Goal: Information Seeking & Learning: Learn about a topic

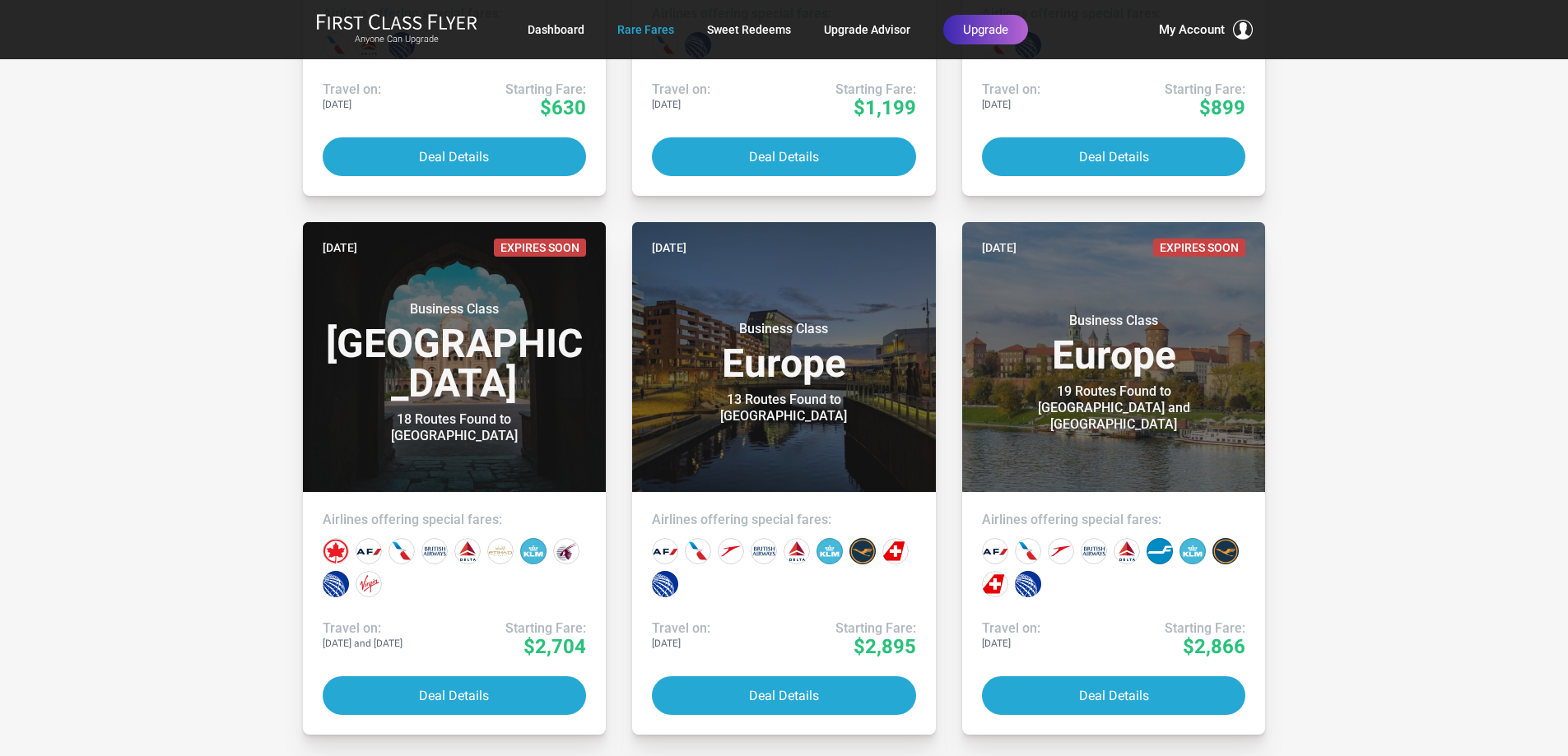
click at [982, 676] on button "Deal Details" at bounding box center [1114, 695] width 264 height 39
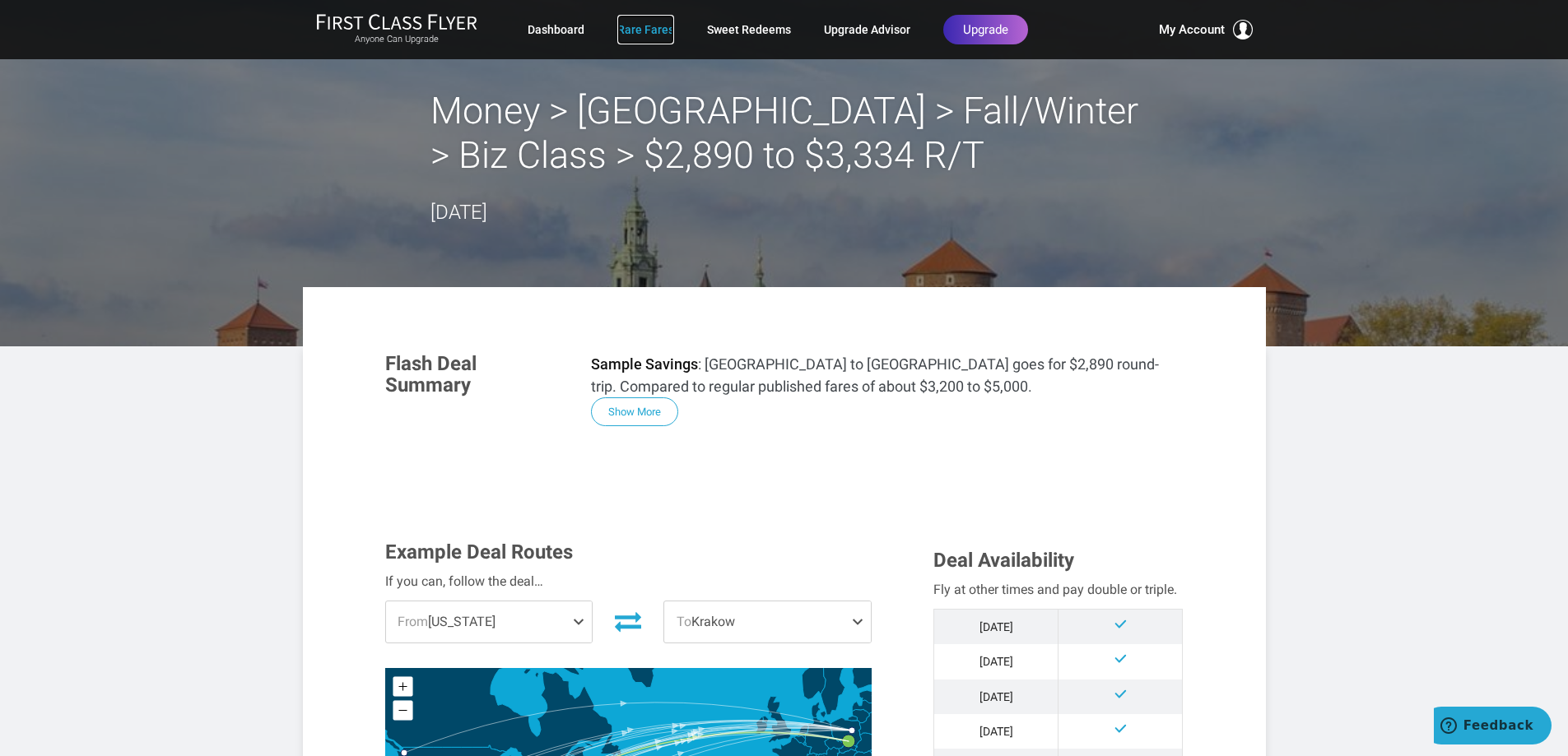
click at [635, 31] on link "Rare Fares" at bounding box center [645, 29] width 57 height 29
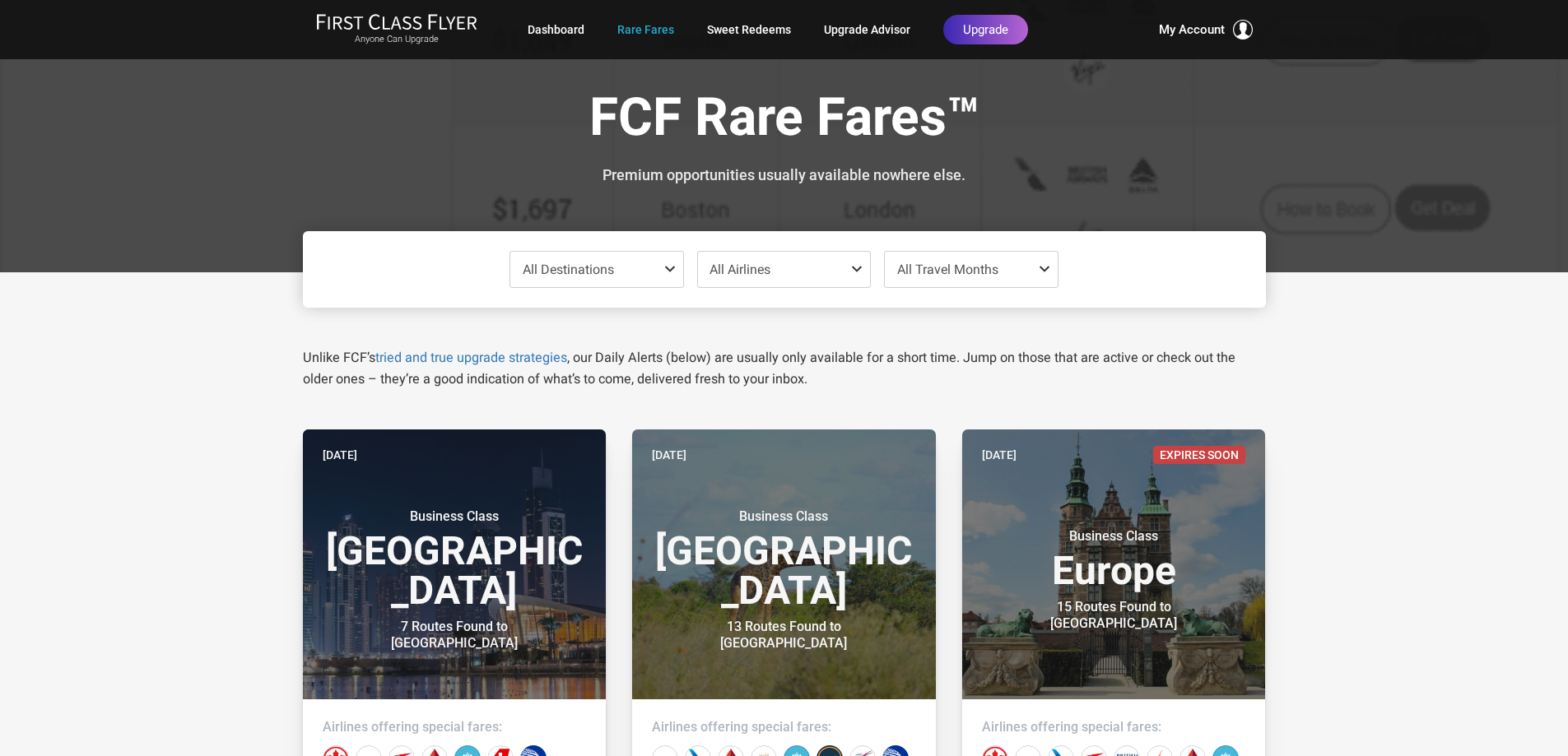
click at [665, 264] on span at bounding box center [673, 269] width 20 height 13
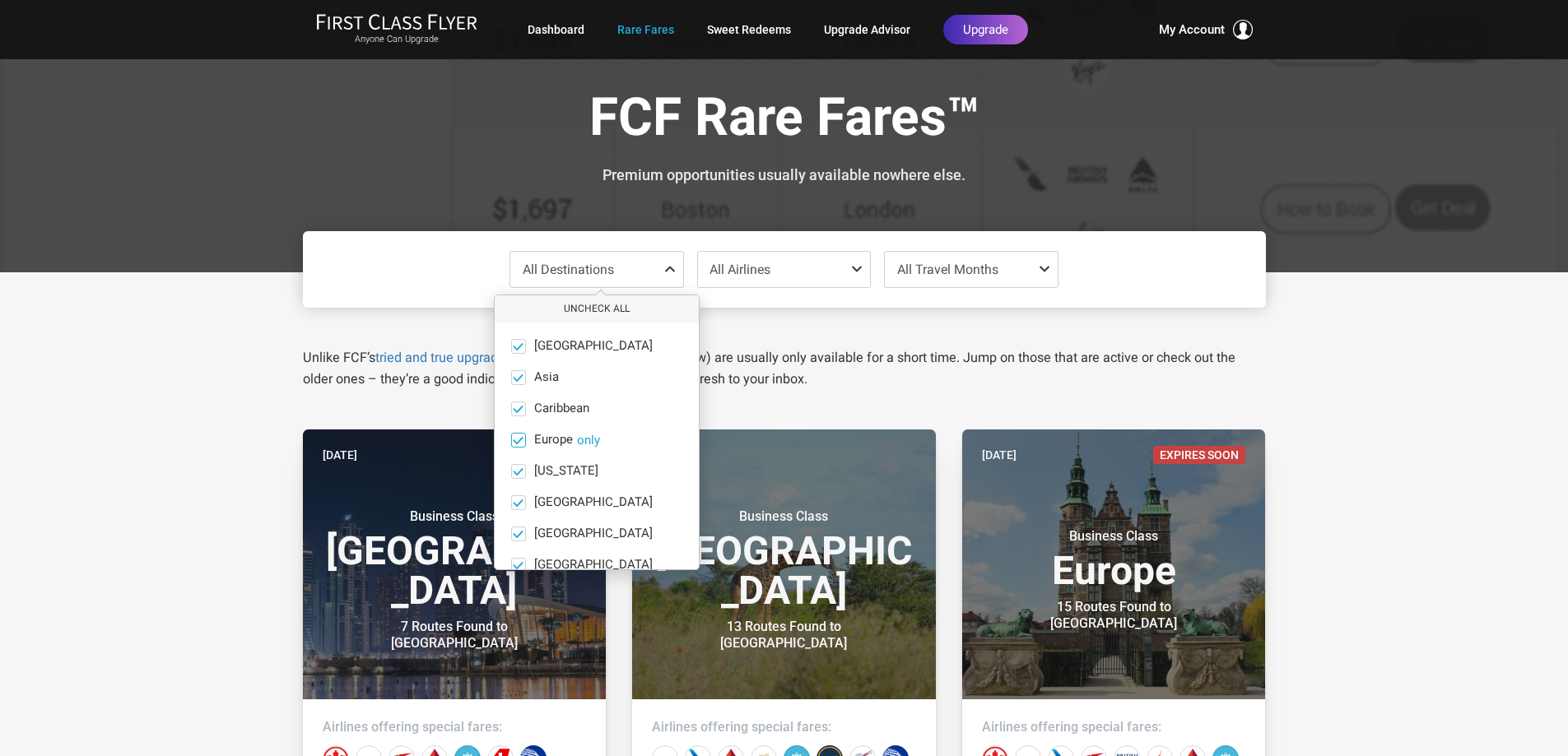
click at [522, 441] on span at bounding box center [517, 439] width 12 height 12
click at [0, 0] on input "Europe only" at bounding box center [0, 0] width 0 height 0
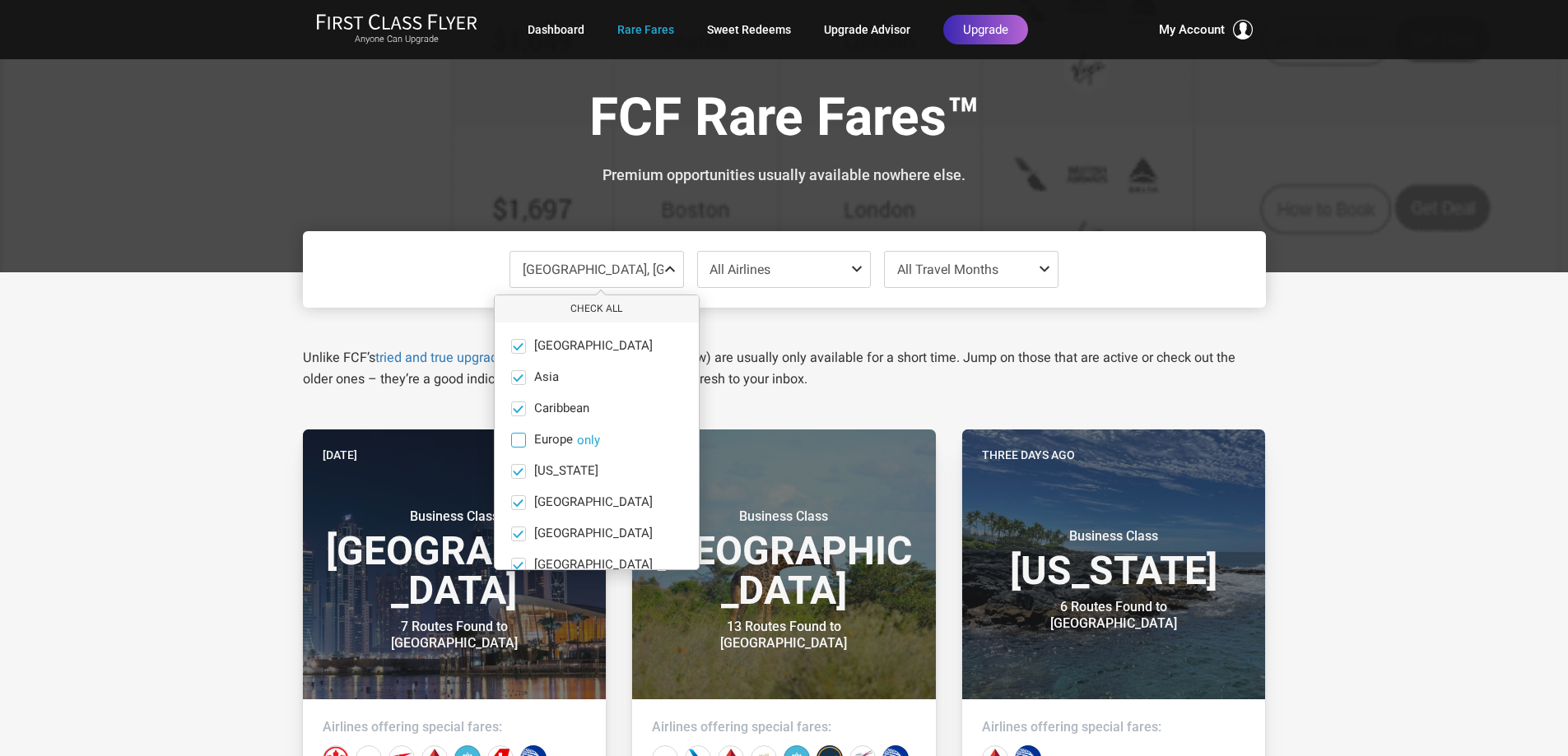
click at [593, 436] on button "only" at bounding box center [588, 440] width 23 height 15
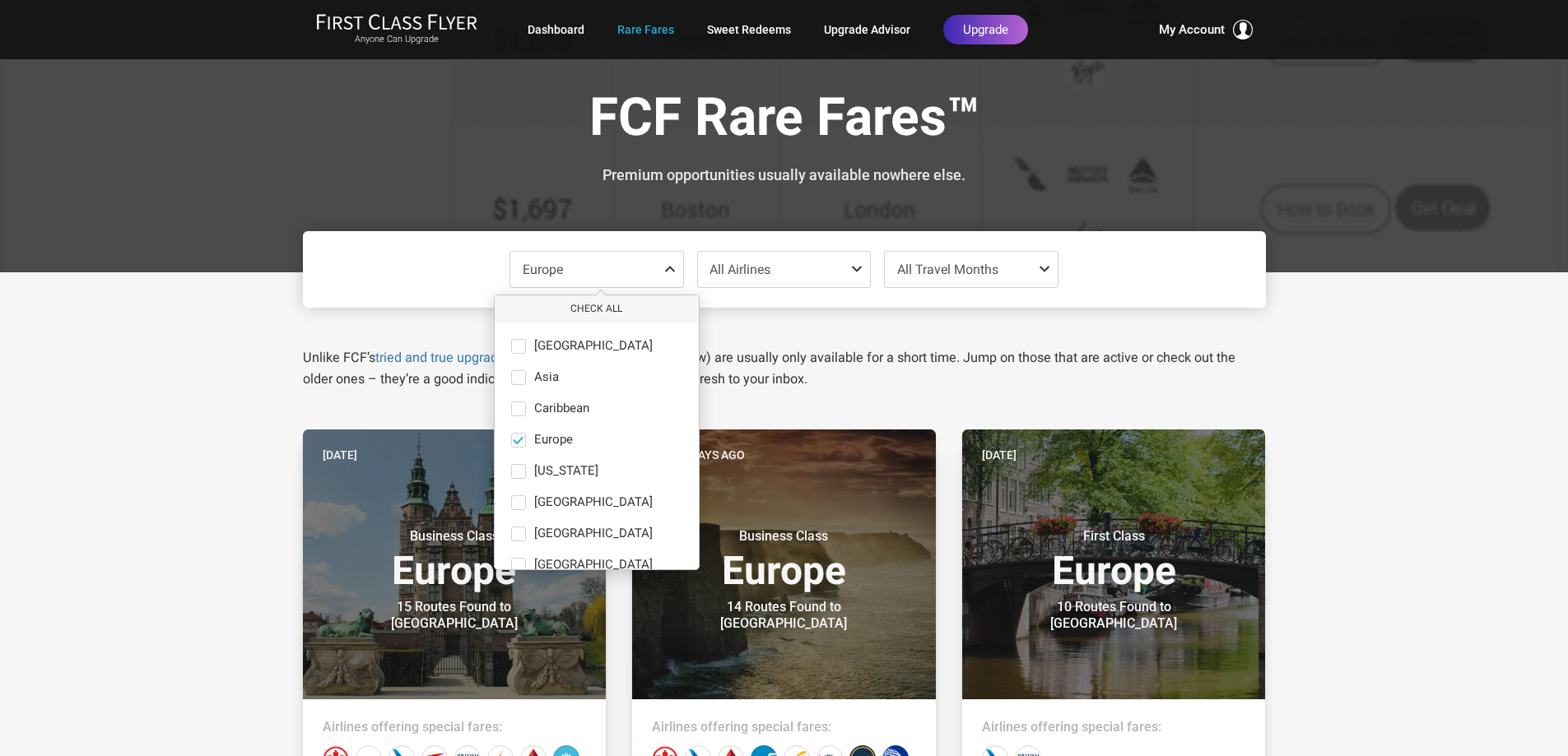
click at [1040, 265] on span at bounding box center [1048, 269] width 20 height 13
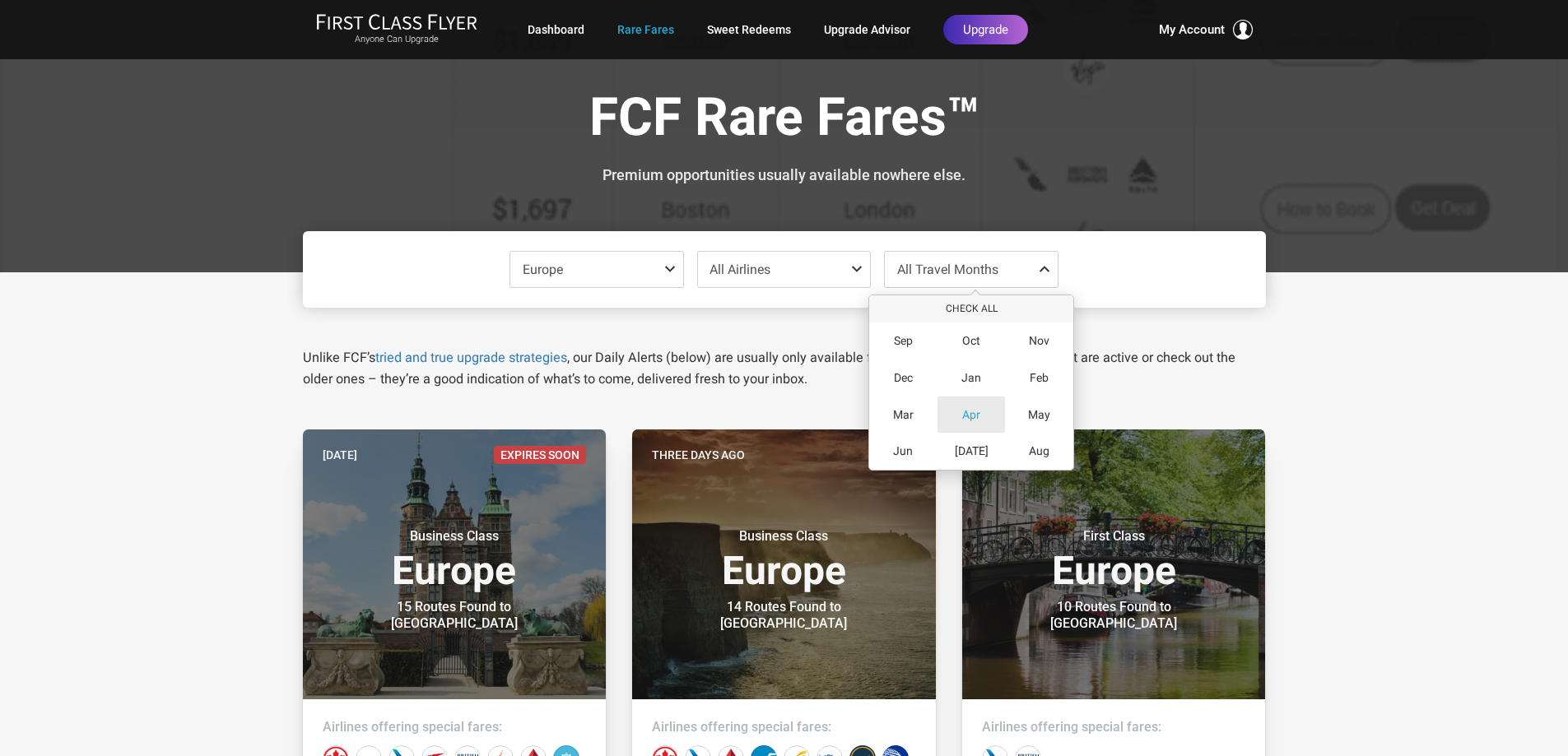
click at [965, 415] on span "Apr" at bounding box center [971, 415] width 18 height 14
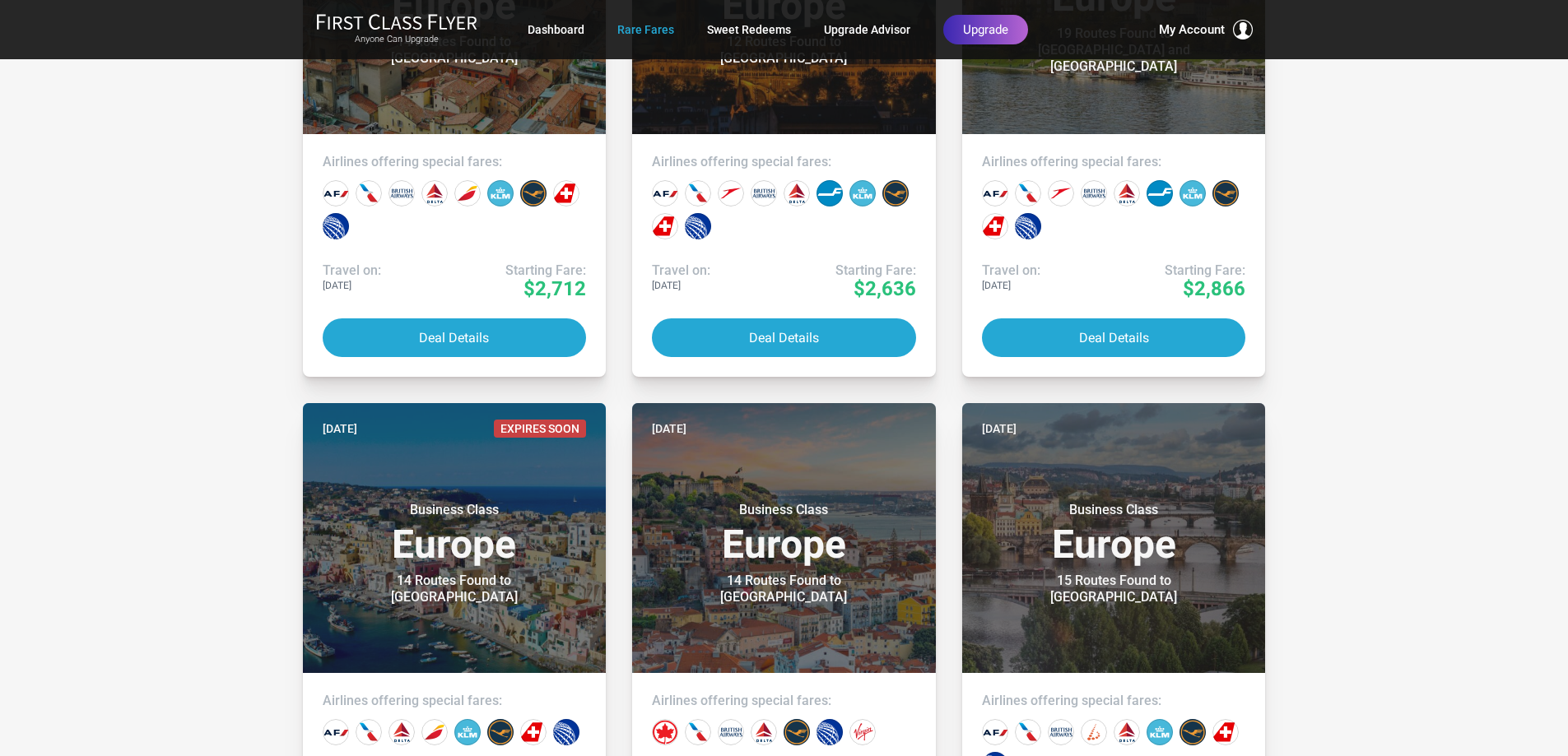
scroll to position [1152, 0]
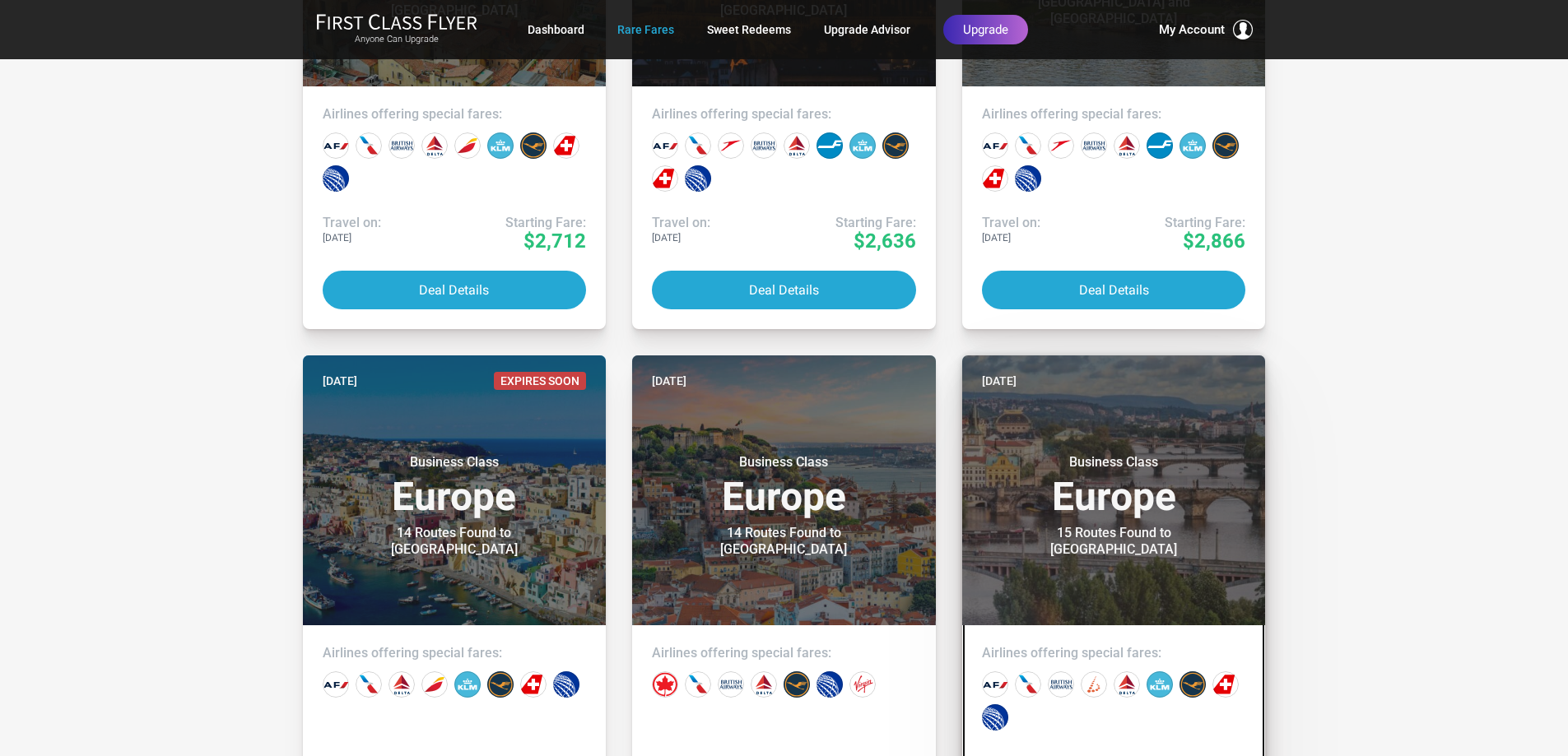
click at [1160, 514] on h3 "Business Class Europe" at bounding box center [1114, 486] width 264 height 63
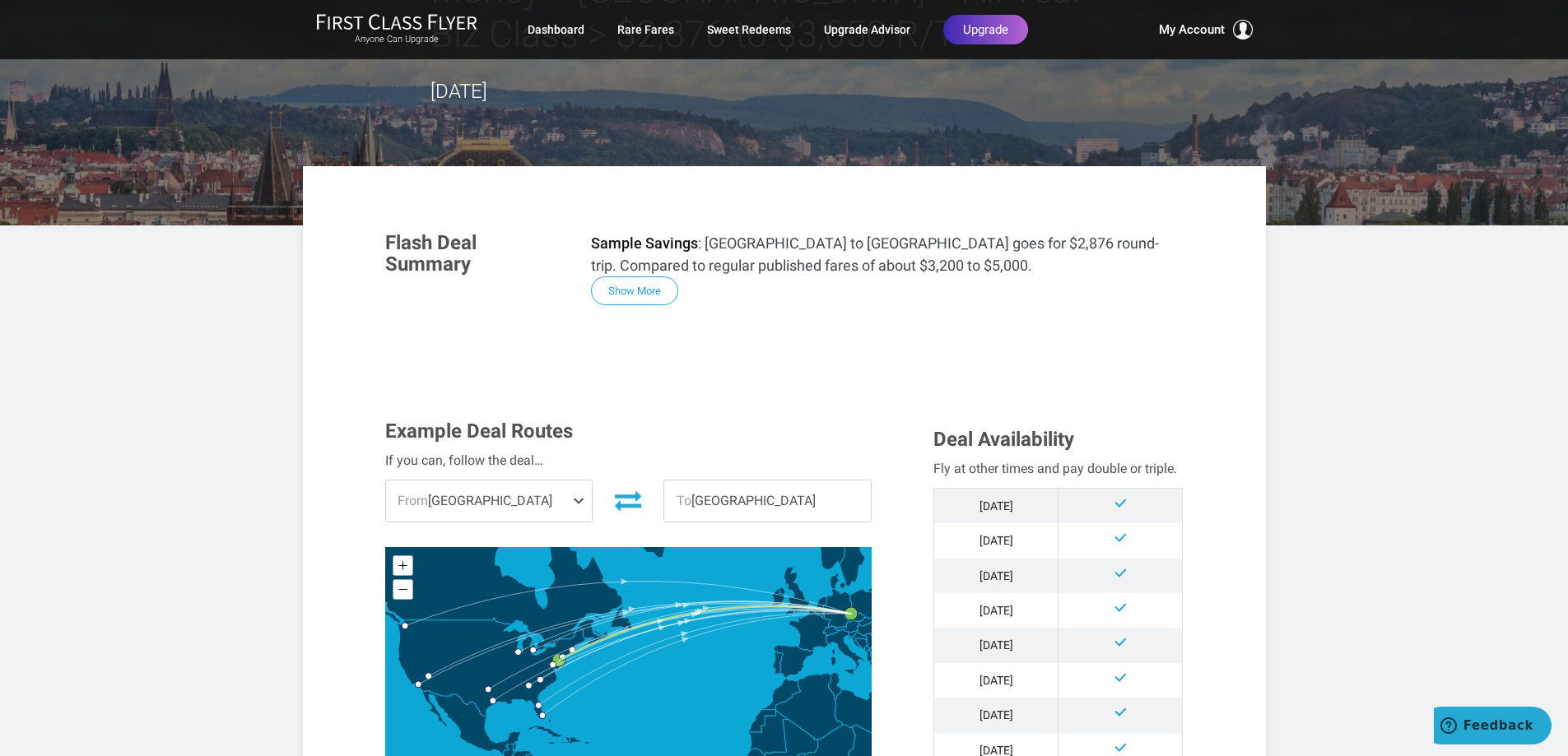
scroll to position [164, 0]
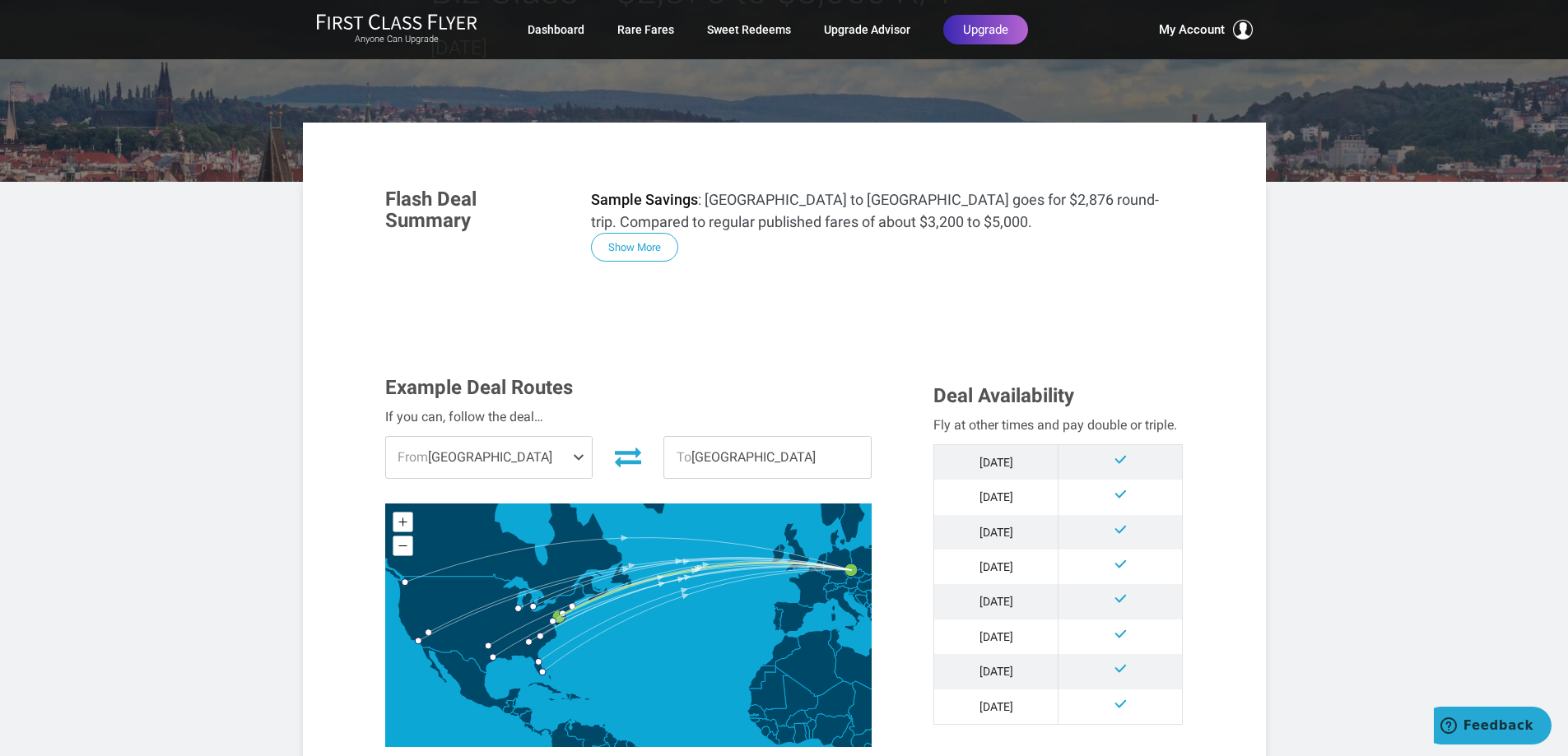
click at [579, 457] on span at bounding box center [582, 456] width 20 height 41
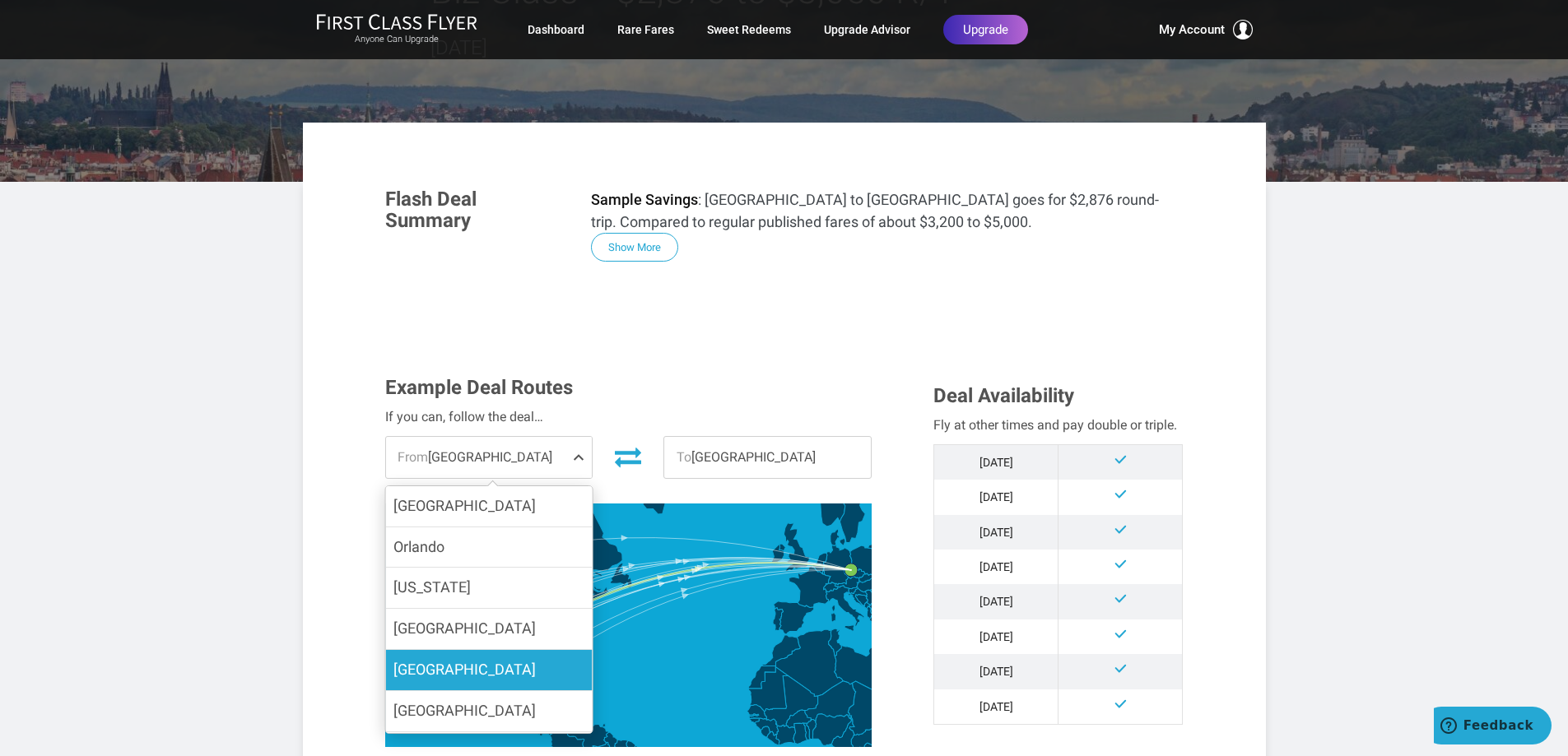
click at [545, 666] on label "Los Angeles" at bounding box center [489, 670] width 207 height 40
click at [0, 0] on input "Los Angeles" at bounding box center [0, 0] width 0 height 0
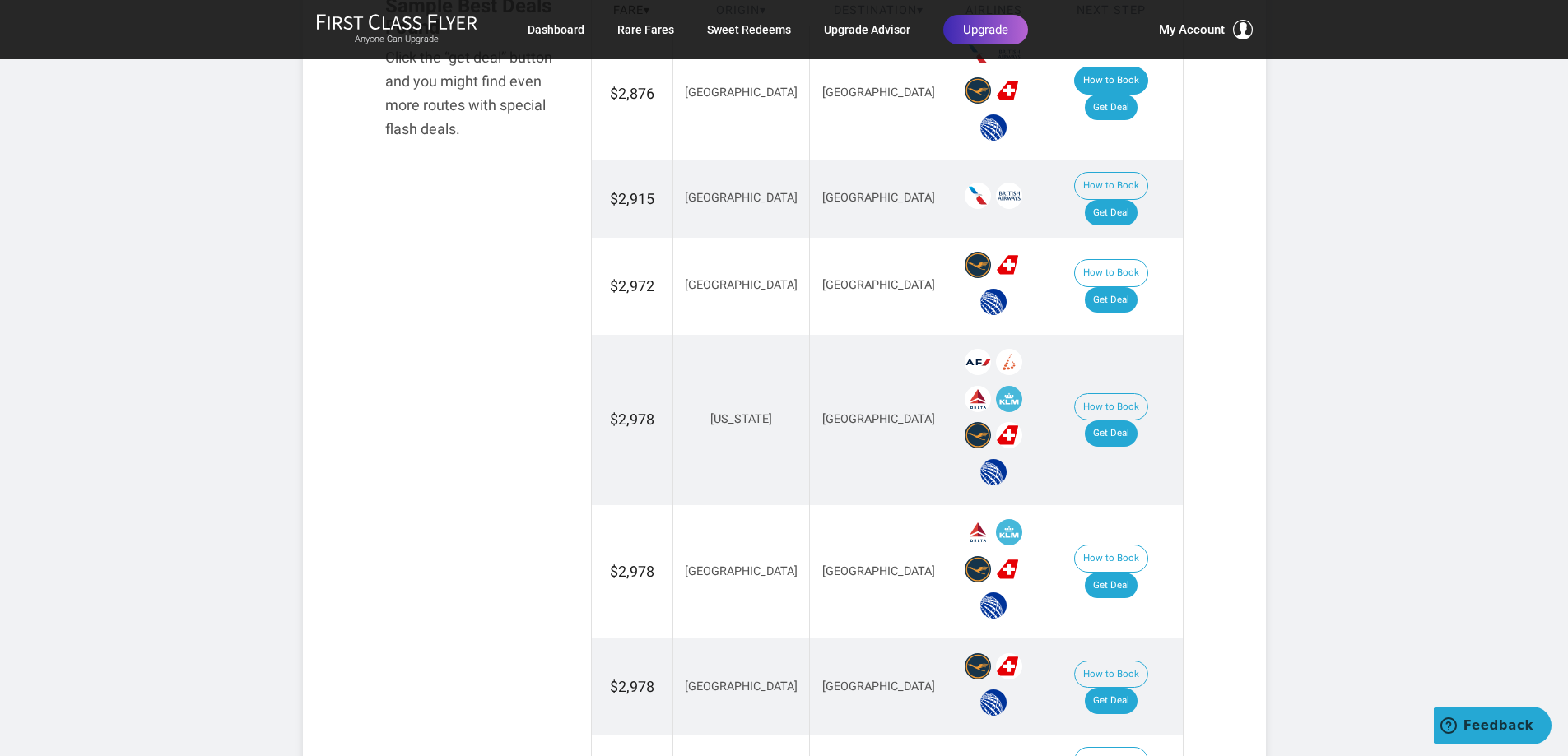
scroll to position [1069, 0]
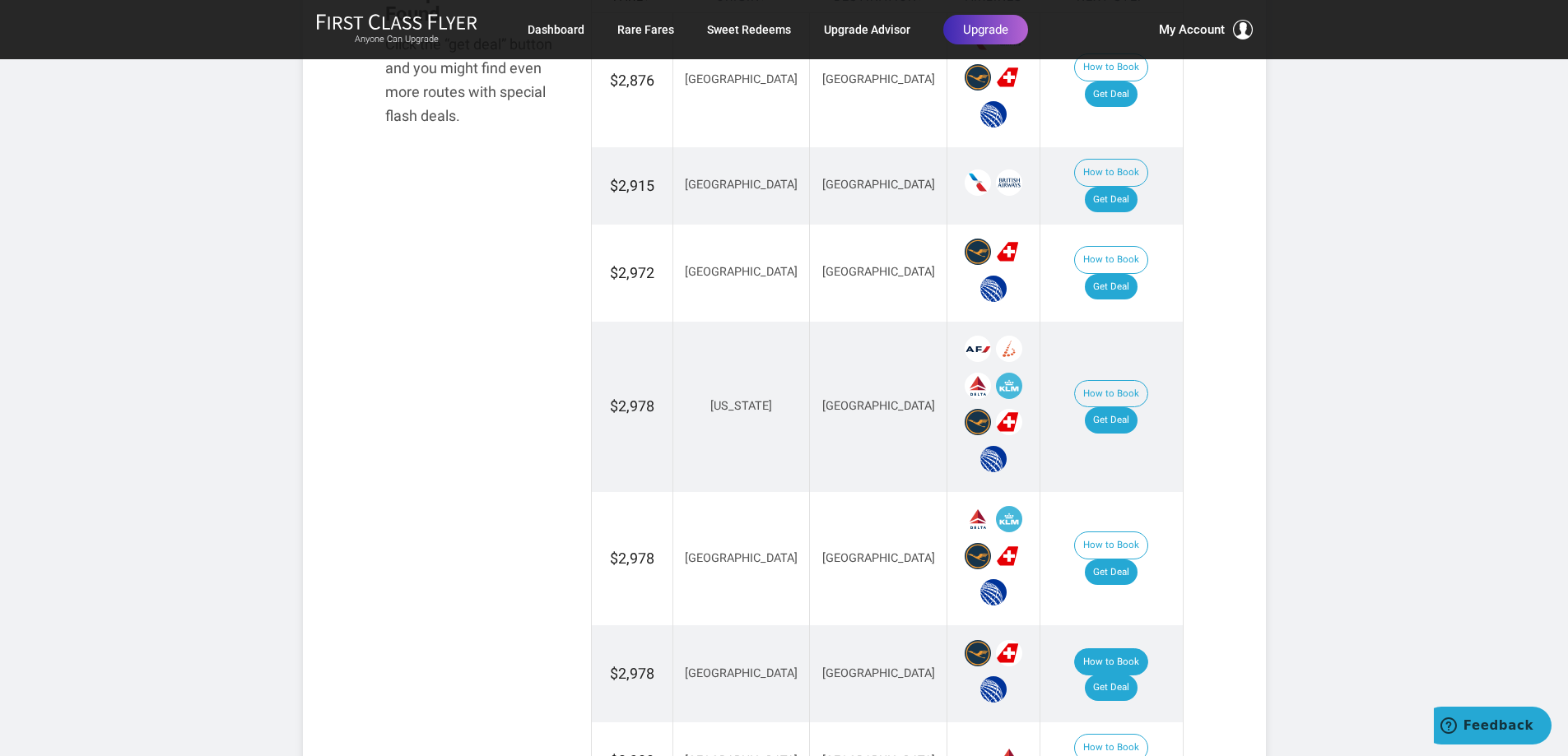
click at [1074, 648] on button "How to Book" at bounding box center [1111, 661] width 74 height 28
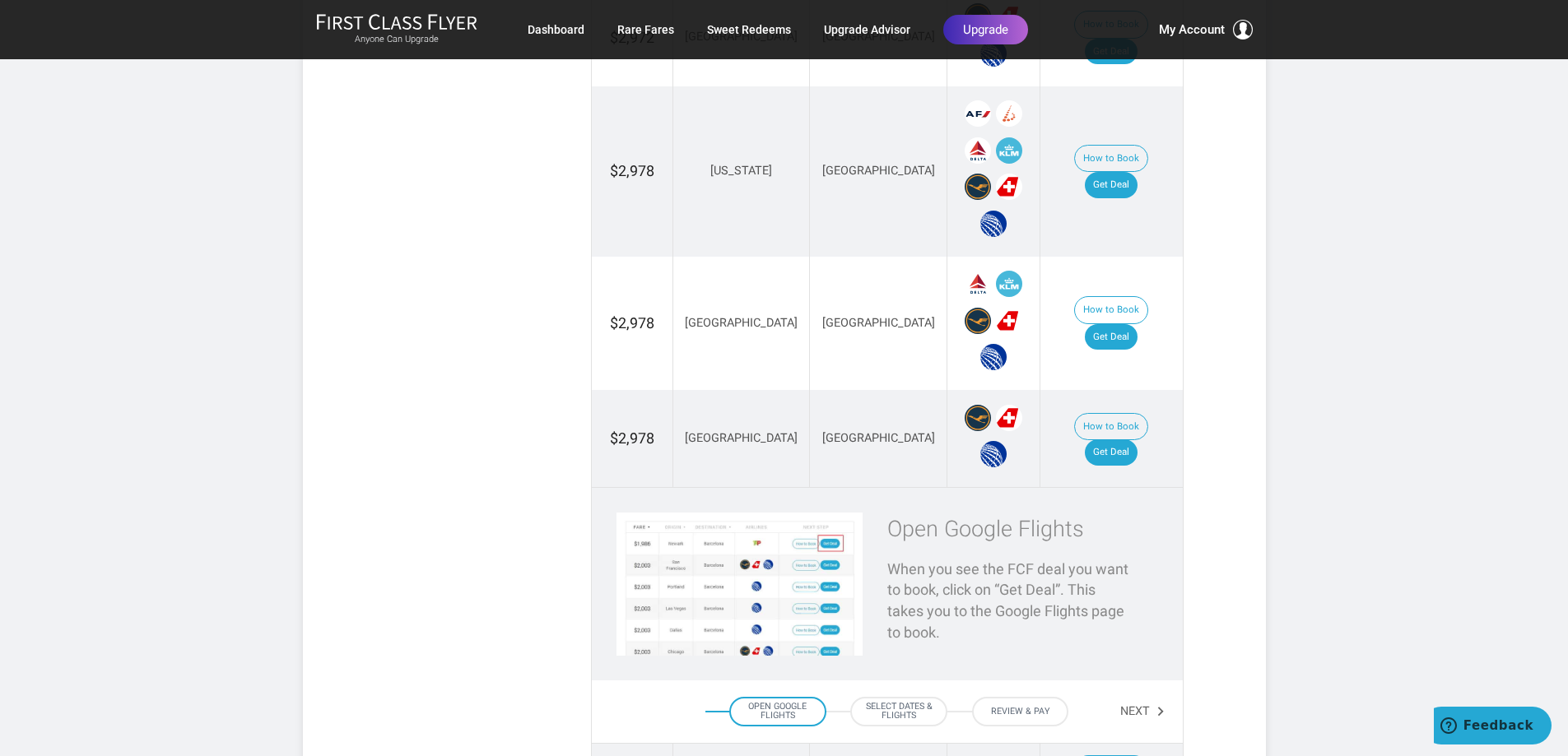
scroll to position [1398, 0]
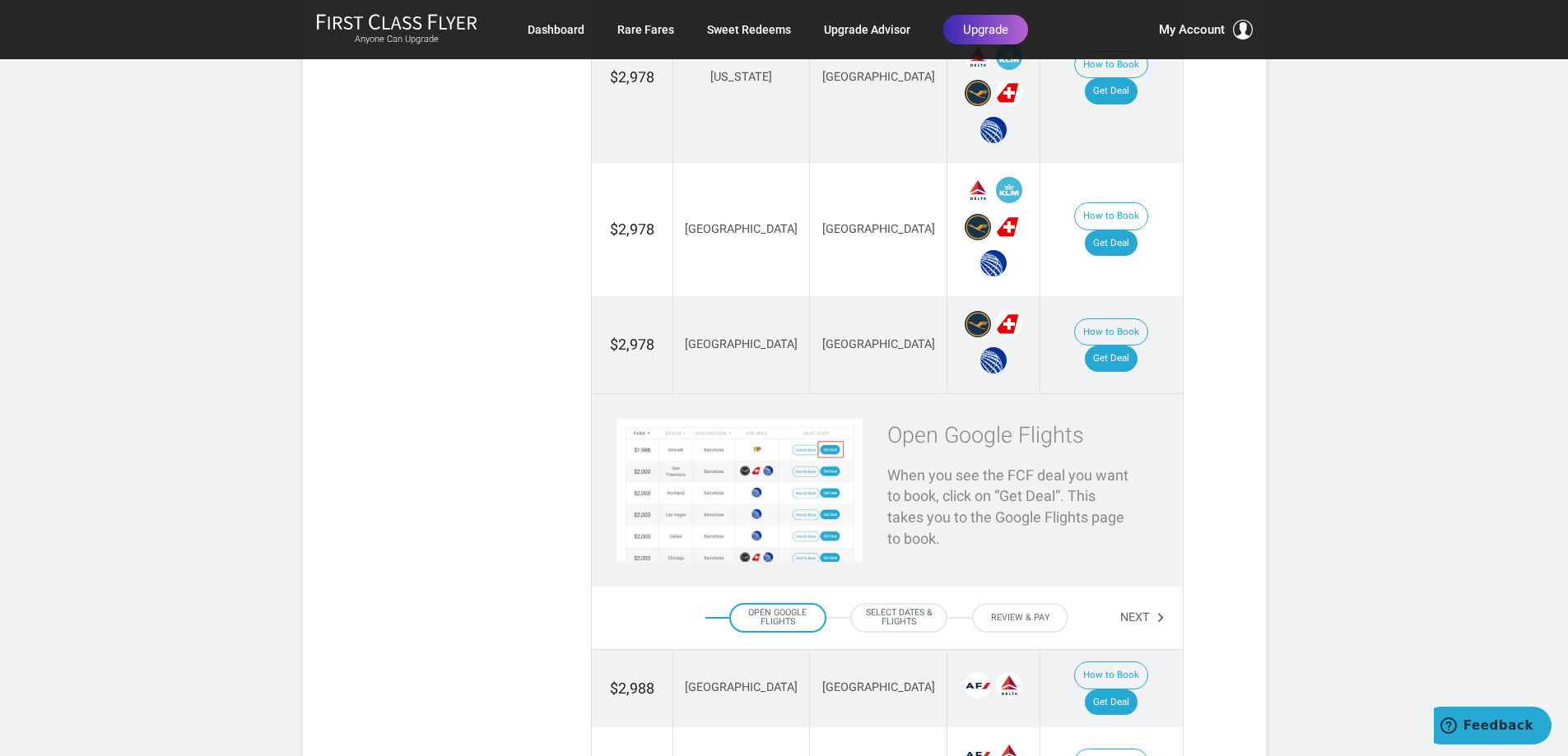
click at [769, 603] on div "Open Google Flights" at bounding box center [777, 618] width 97 height 29
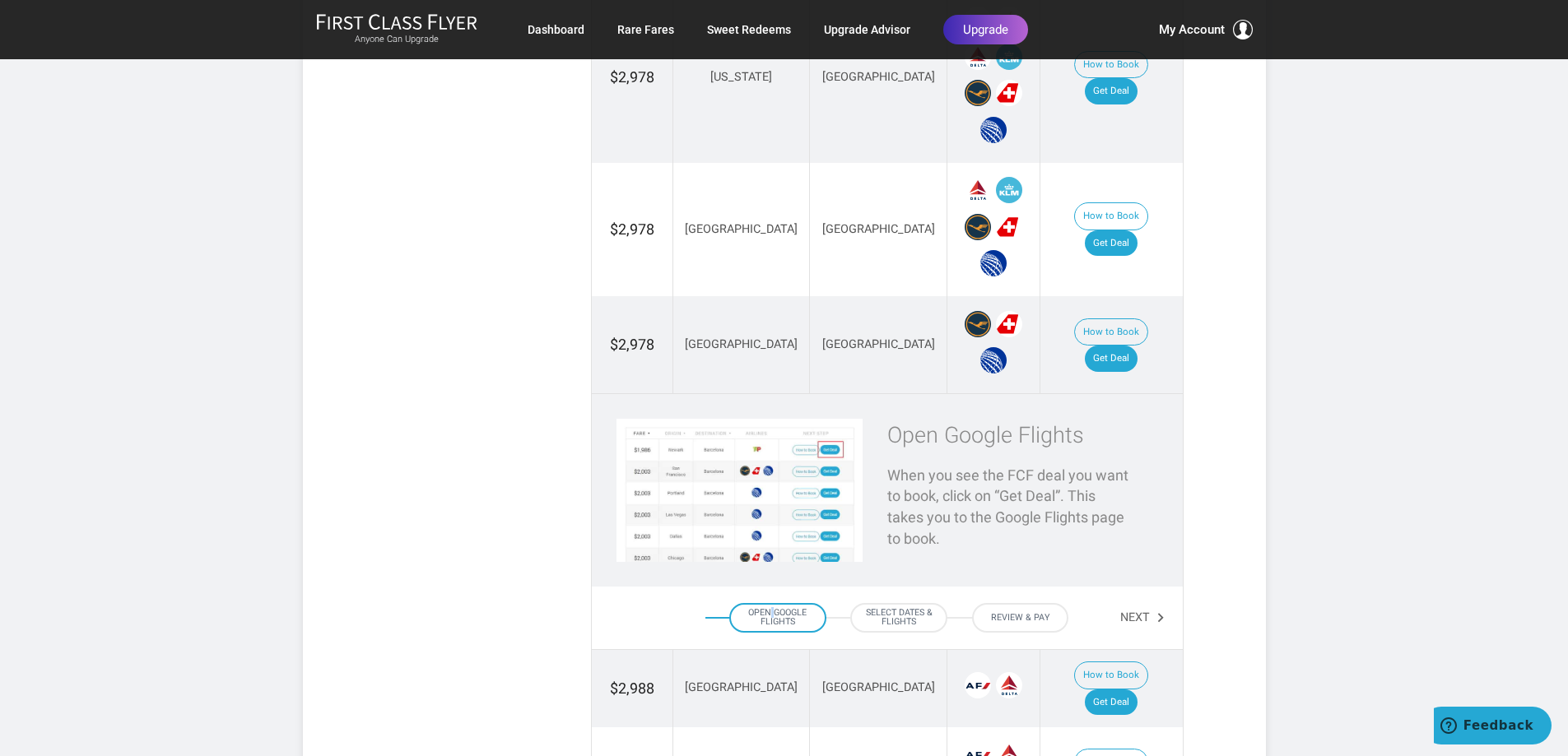
click at [769, 603] on div "Open Google Flights" at bounding box center [777, 618] width 97 height 29
click at [789, 603] on div "Open Google Flights" at bounding box center [777, 618] width 97 height 29
click at [784, 603] on div "Open Google Flights" at bounding box center [777, 618] width 97 height 29
click at [785, 603] on div "Open Google Flights" at bounding box center [777, 618] width 97 height 29
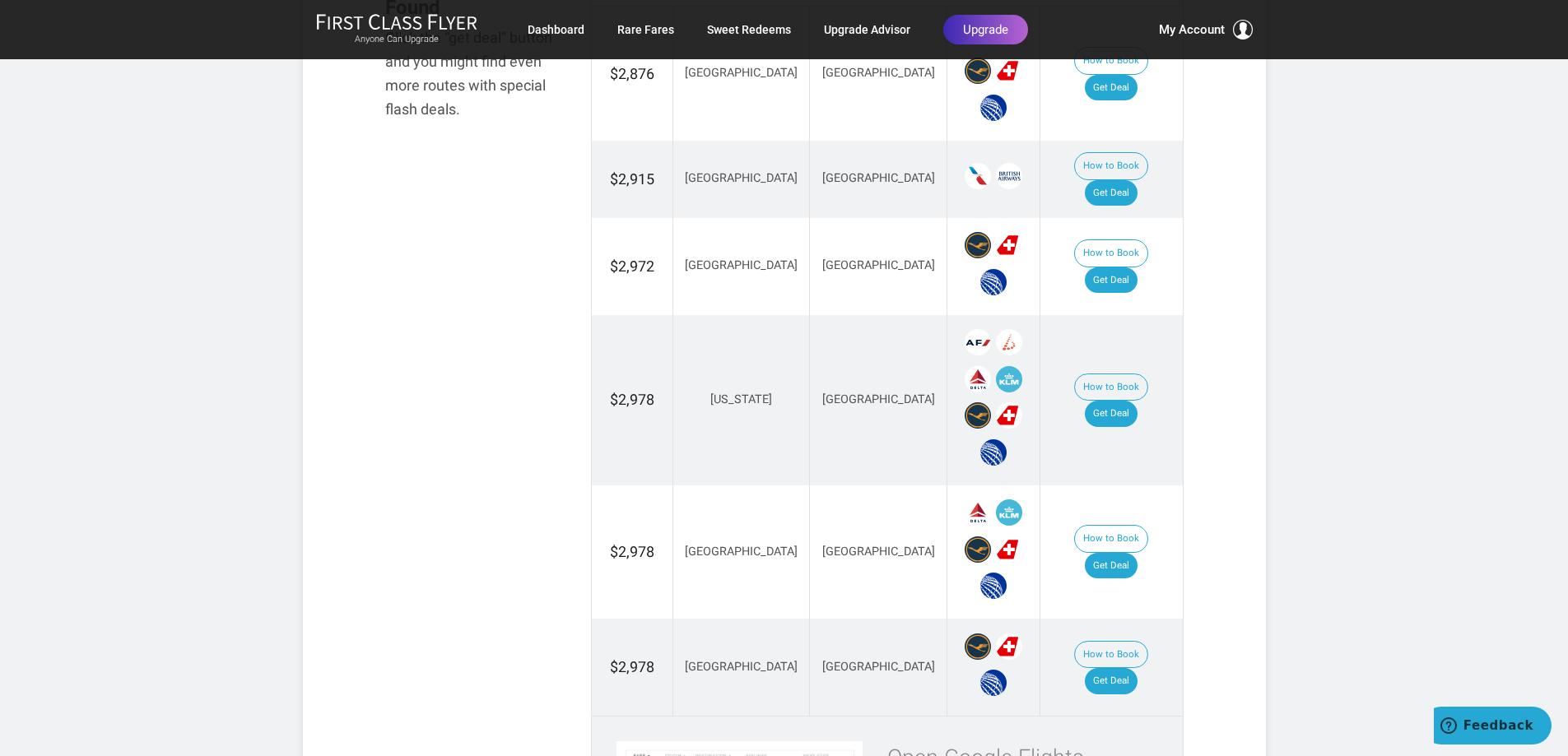
scroll to position [1069, 0]
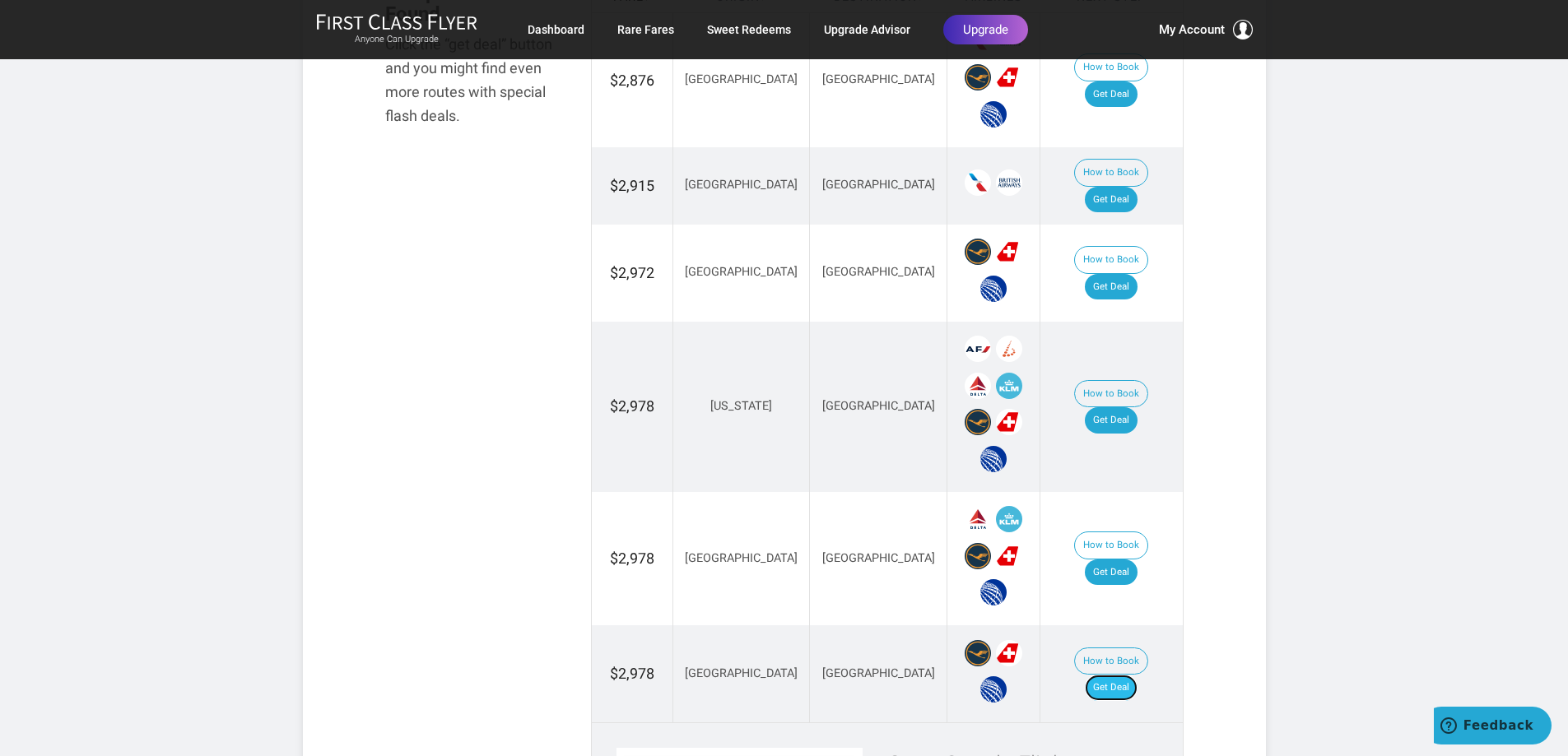
click at [1133, 674] on link "Get Deal" at bounding box center [1111, 688] width 52 height 27
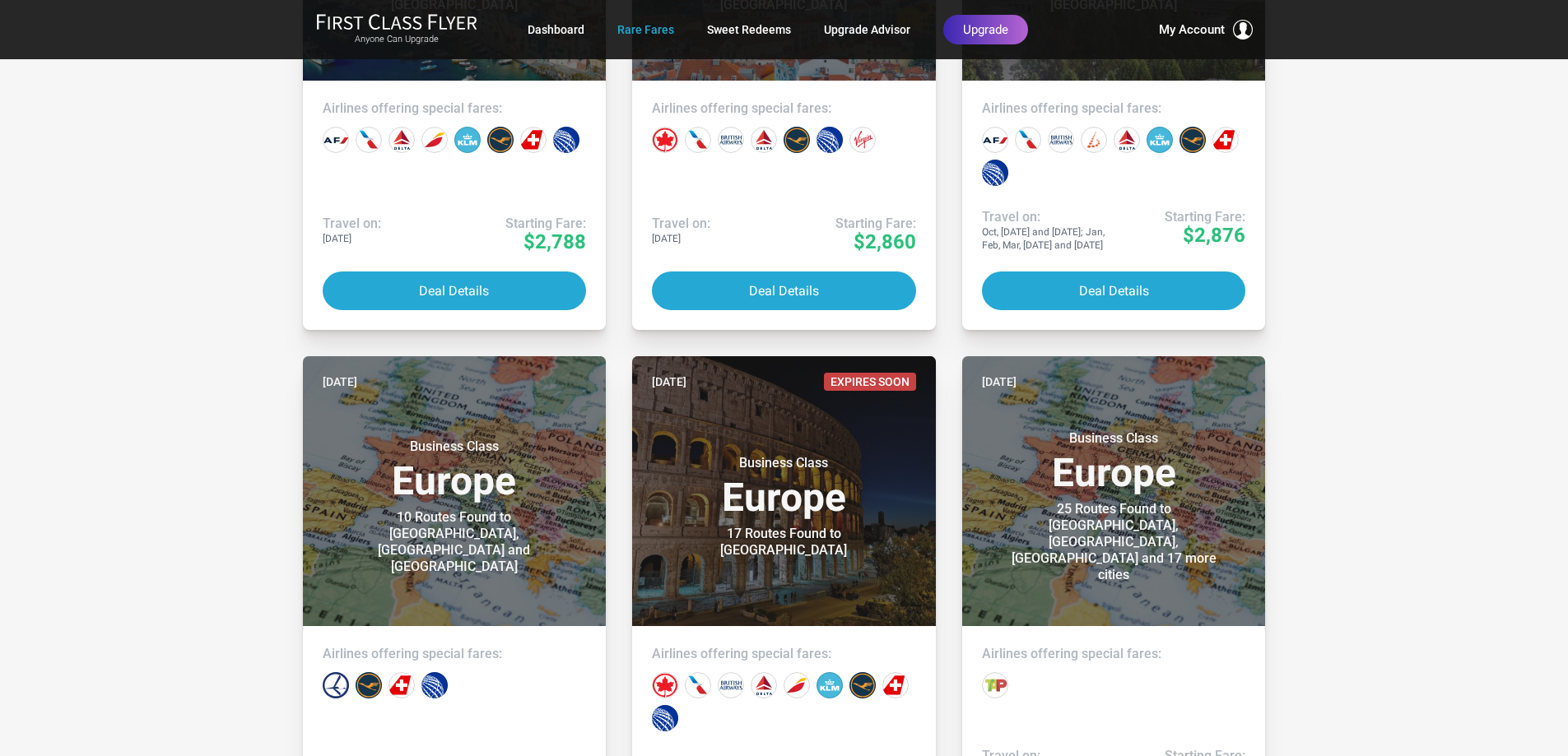
scroll to position [1810, 0]
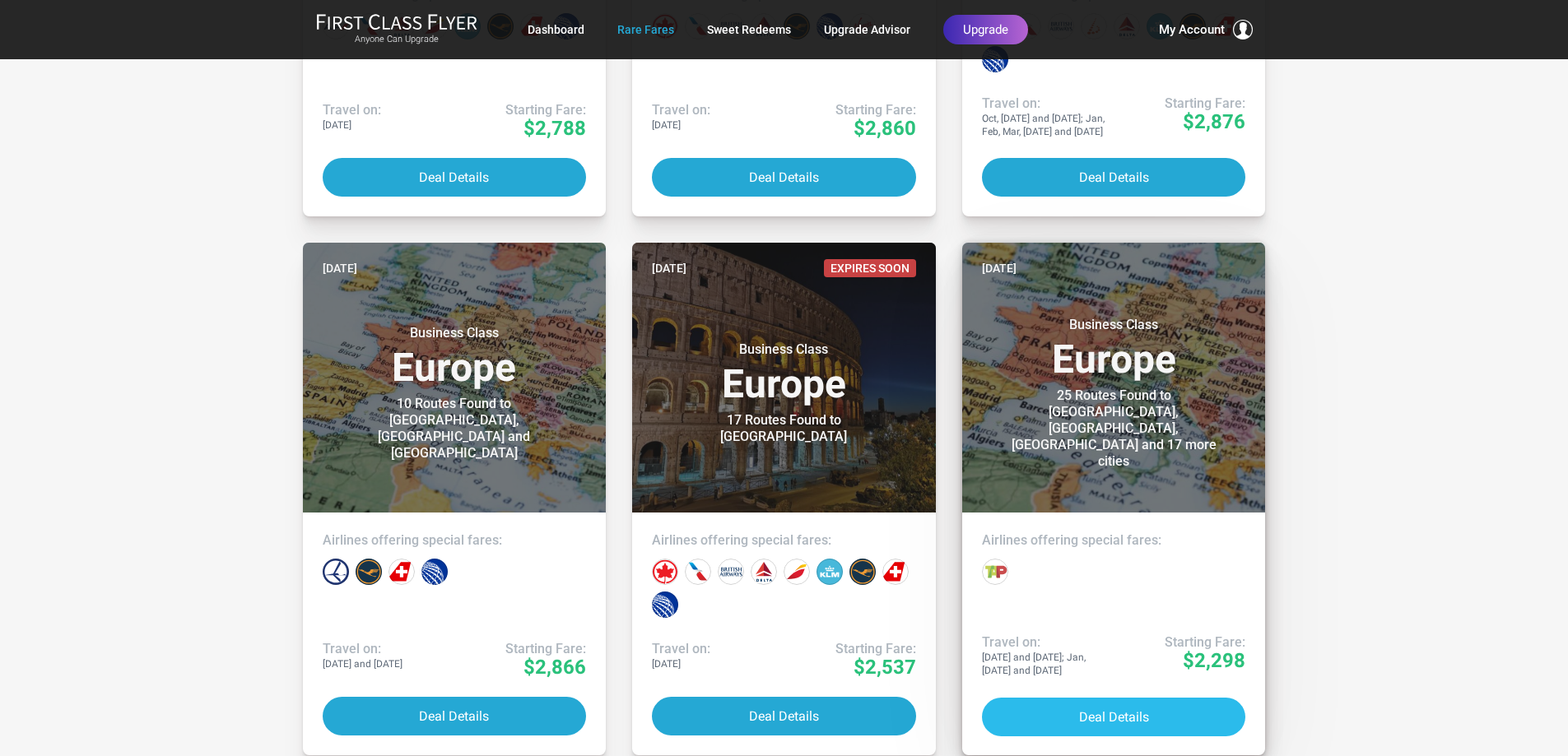
click at [1141, 712] on button "Deal Details" at bounding box center [1114, 716] width 264 height 39
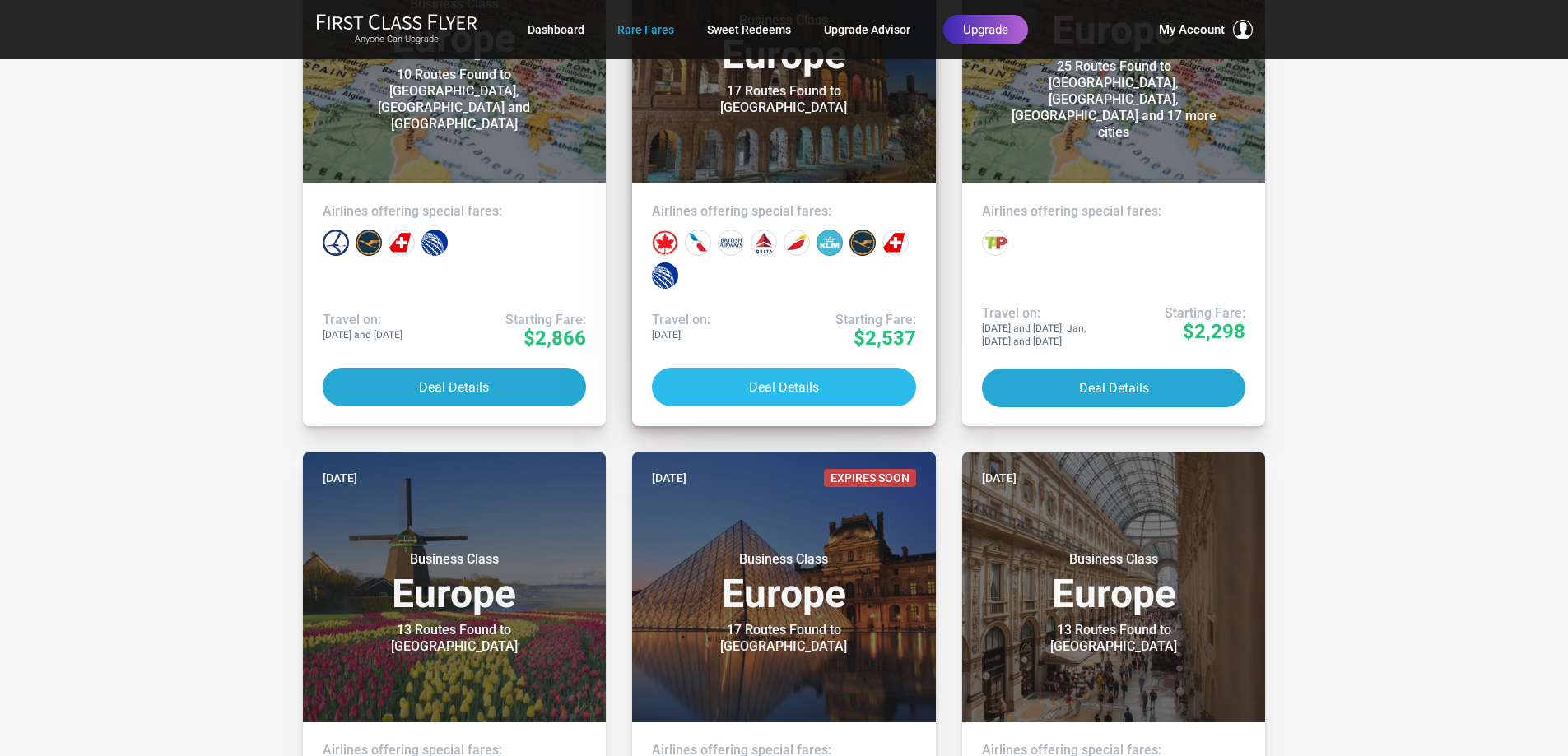
scroll to position [1563, 0]
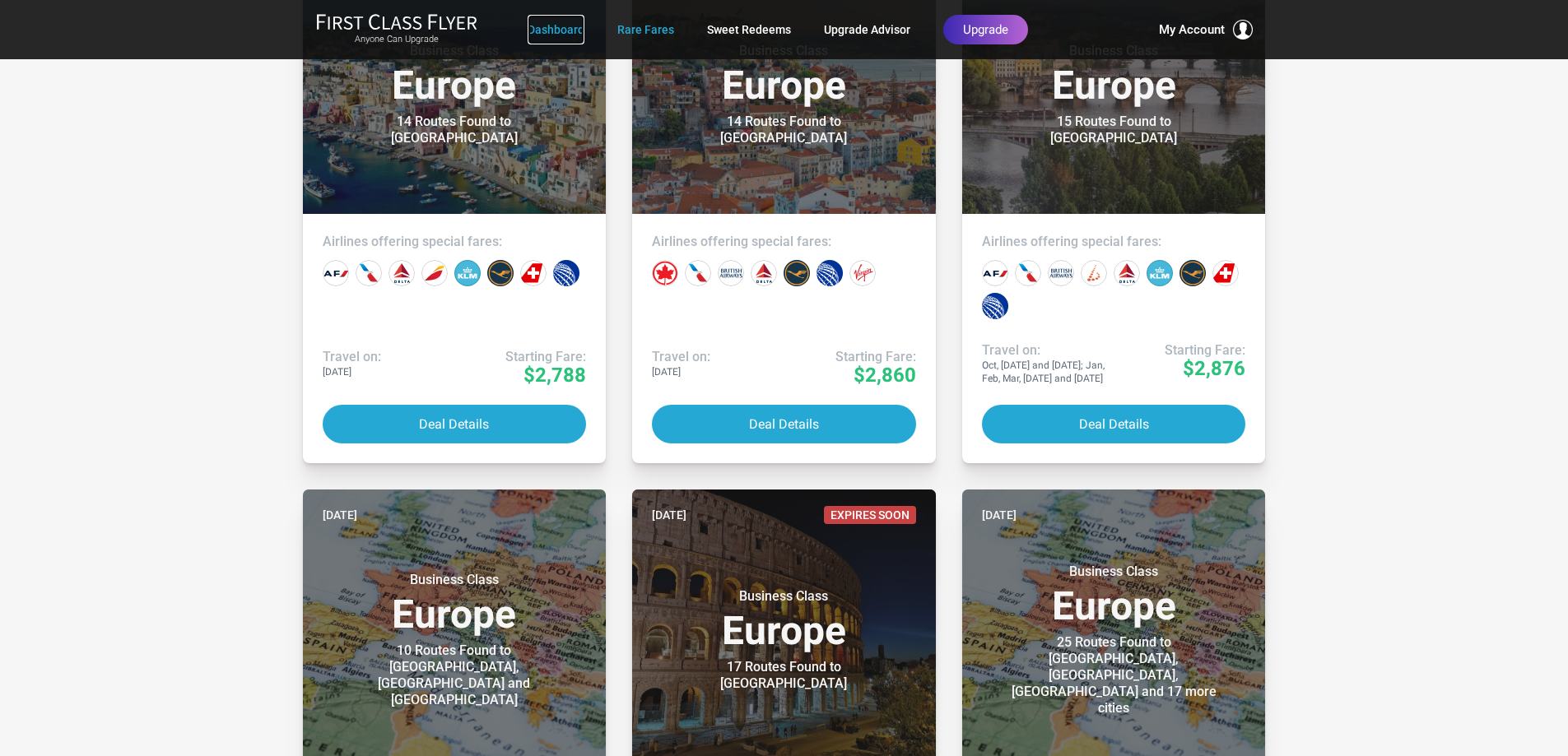
click at [569, 23] on link "Dashboard" at bounding box center [556, 29] width 57 height 29
click at [569, 28] on link "Dashboard" at bounding box center [556, 29] width 57 height 29
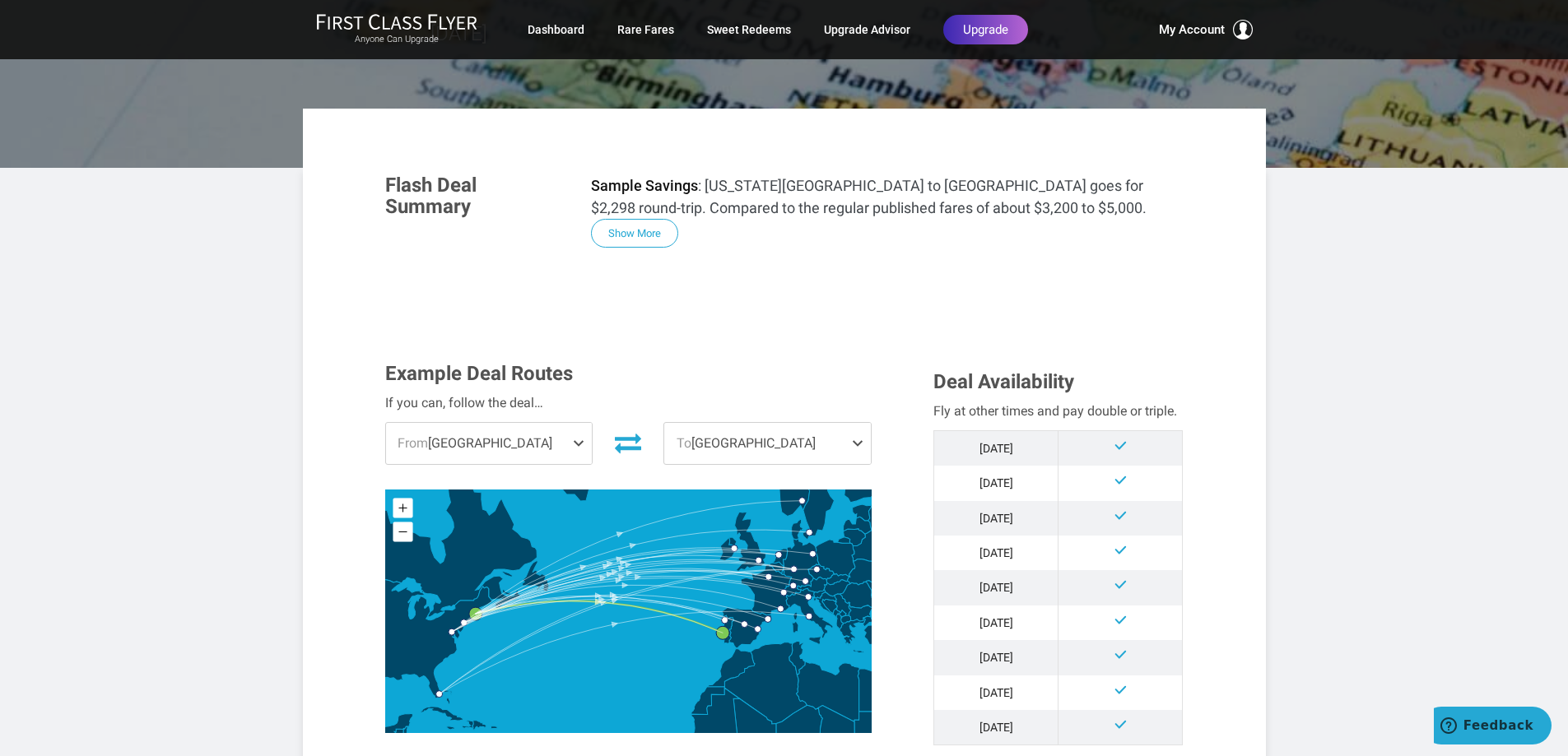
scroll to position [247, 0]
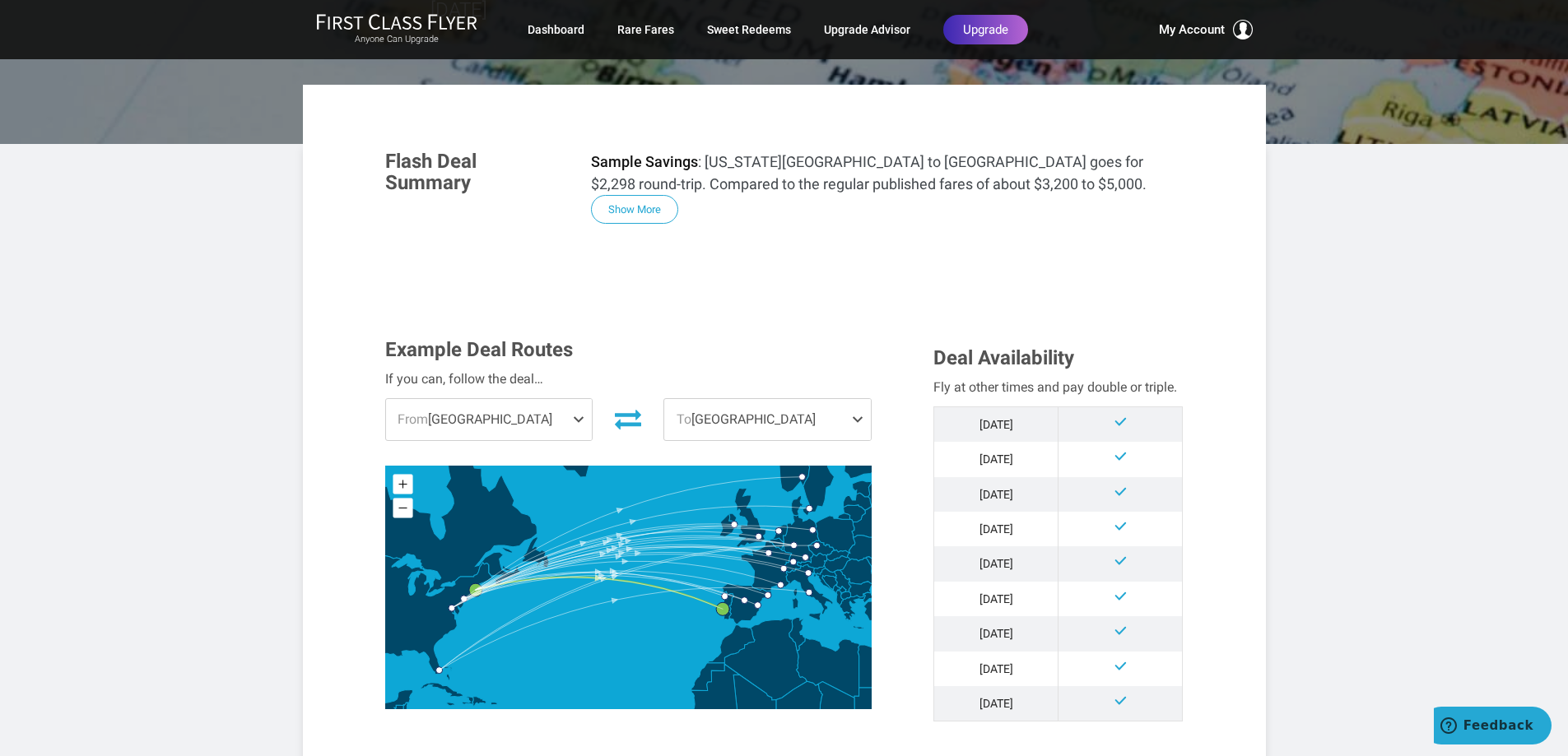
click at [581, 399] on span at bounding box center [582, 419] width 20 height 41
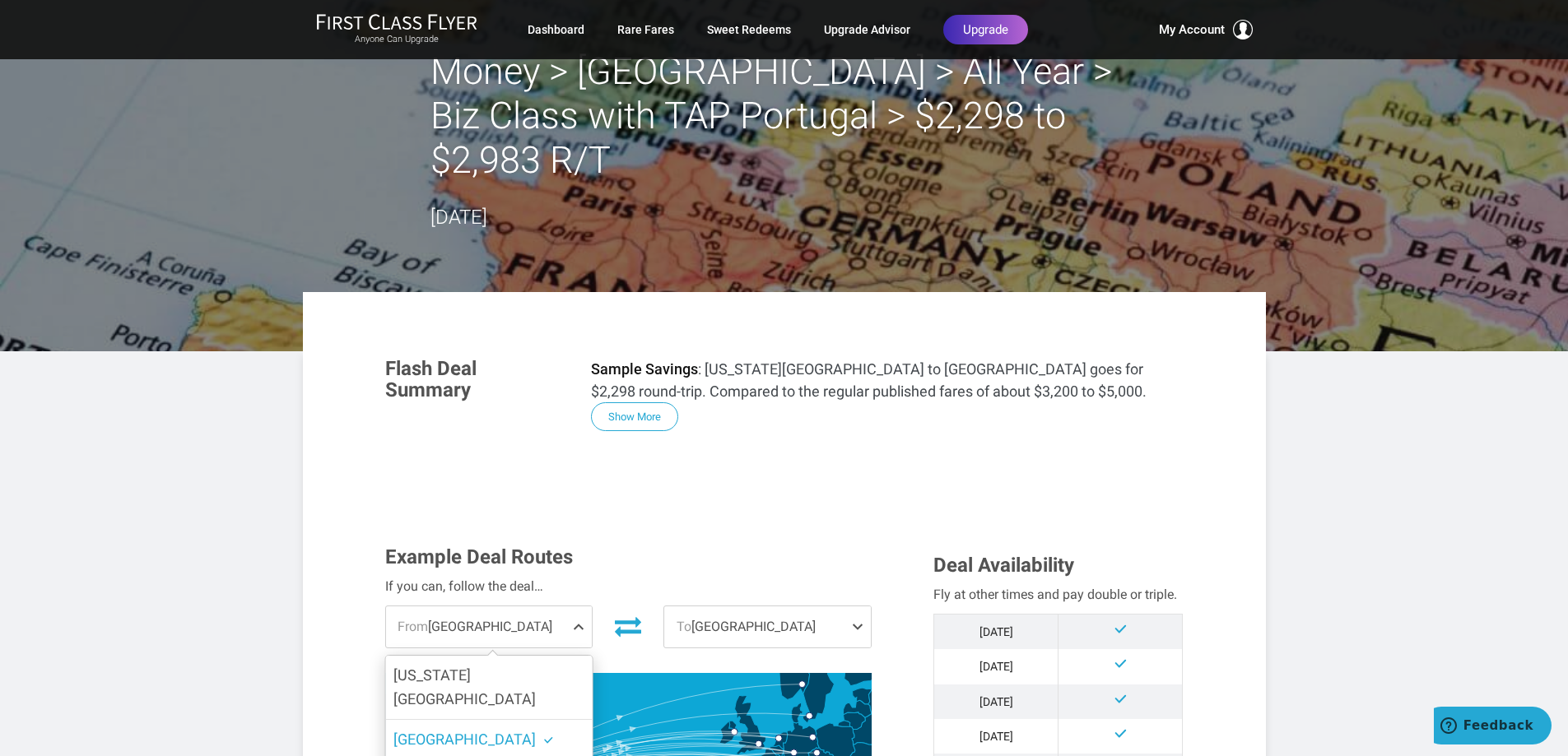
scroll to position [0, 0]
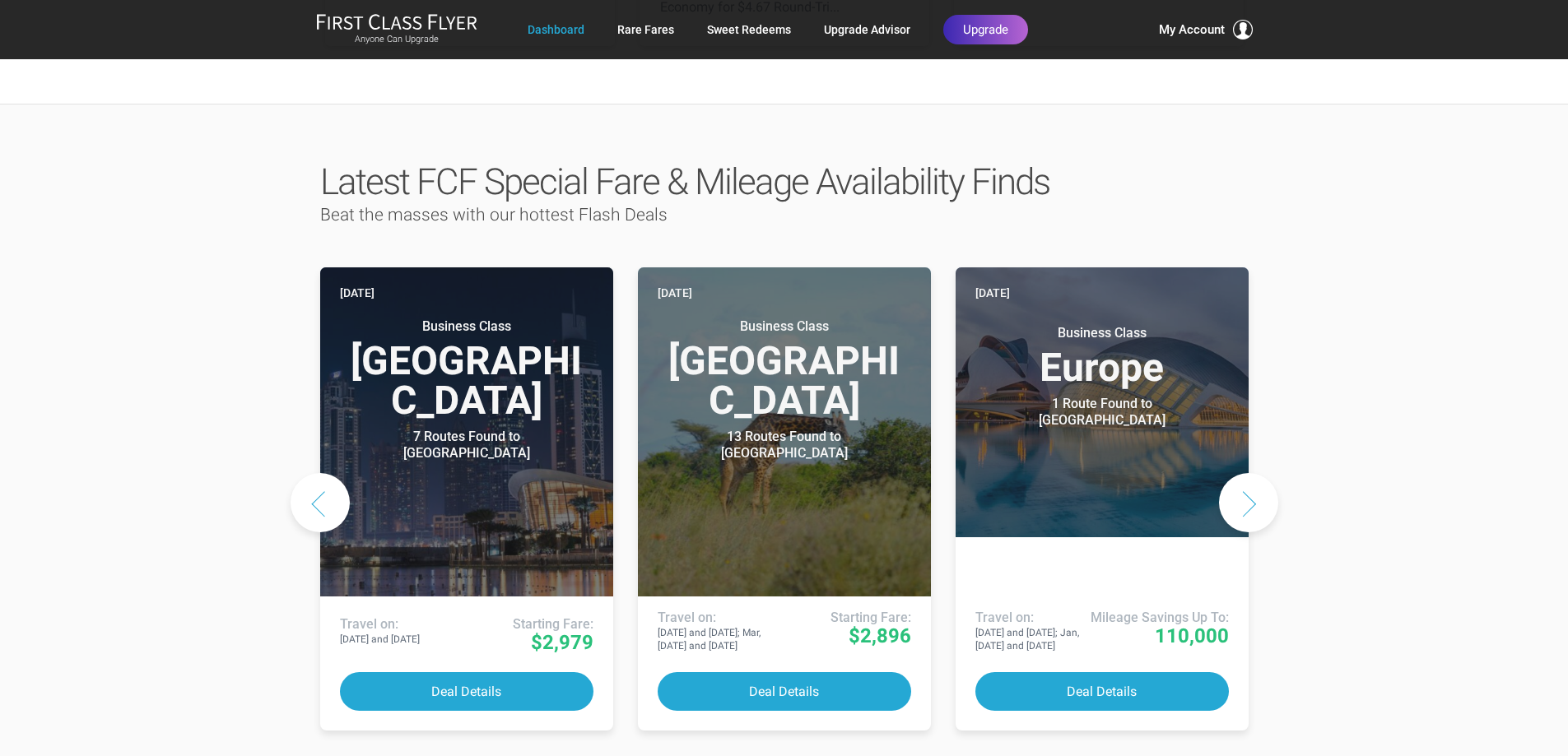
scroll to position [740, 0]
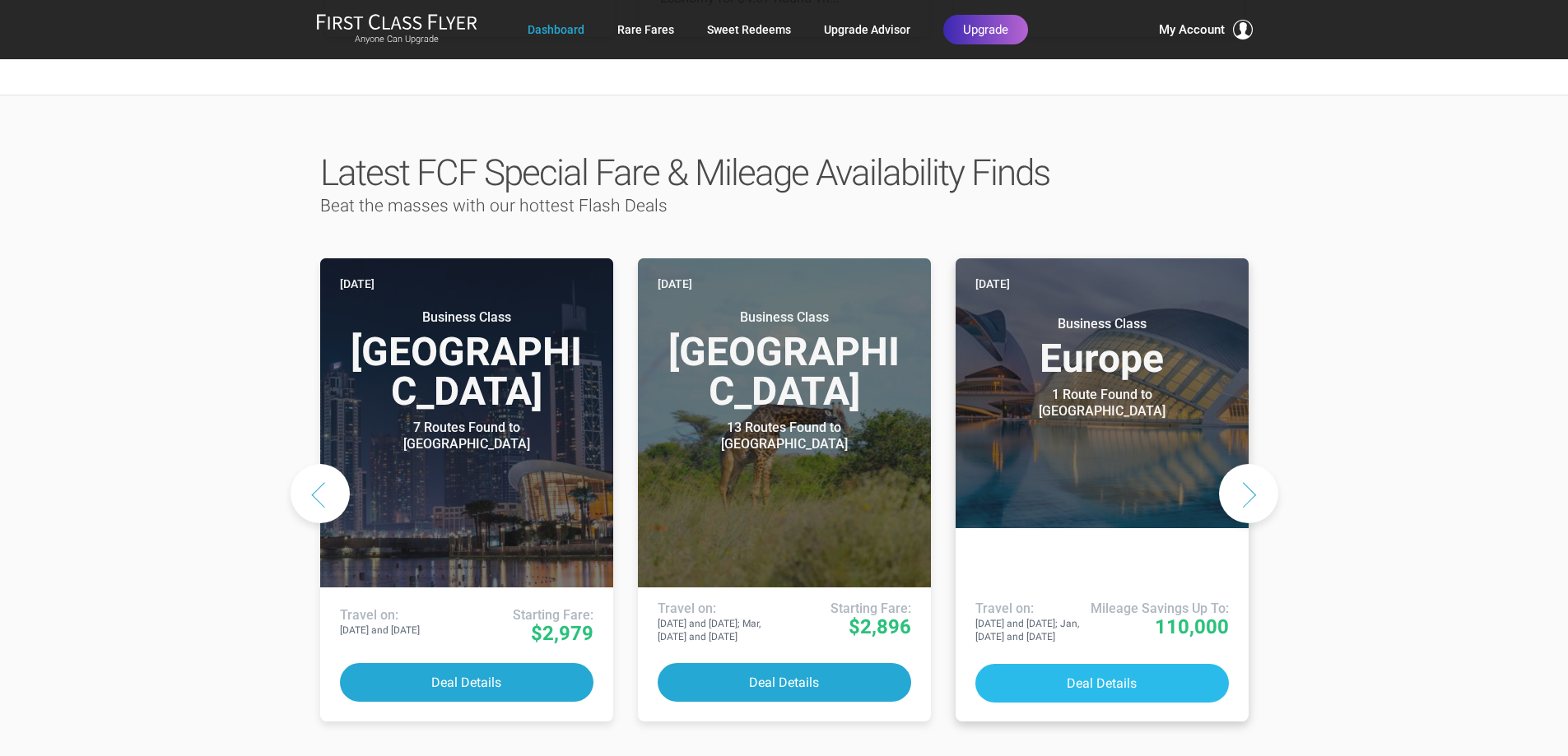
click at [1117, 664] on button "Deal Details" at bounding box center [1102, 683] width 253 height 39
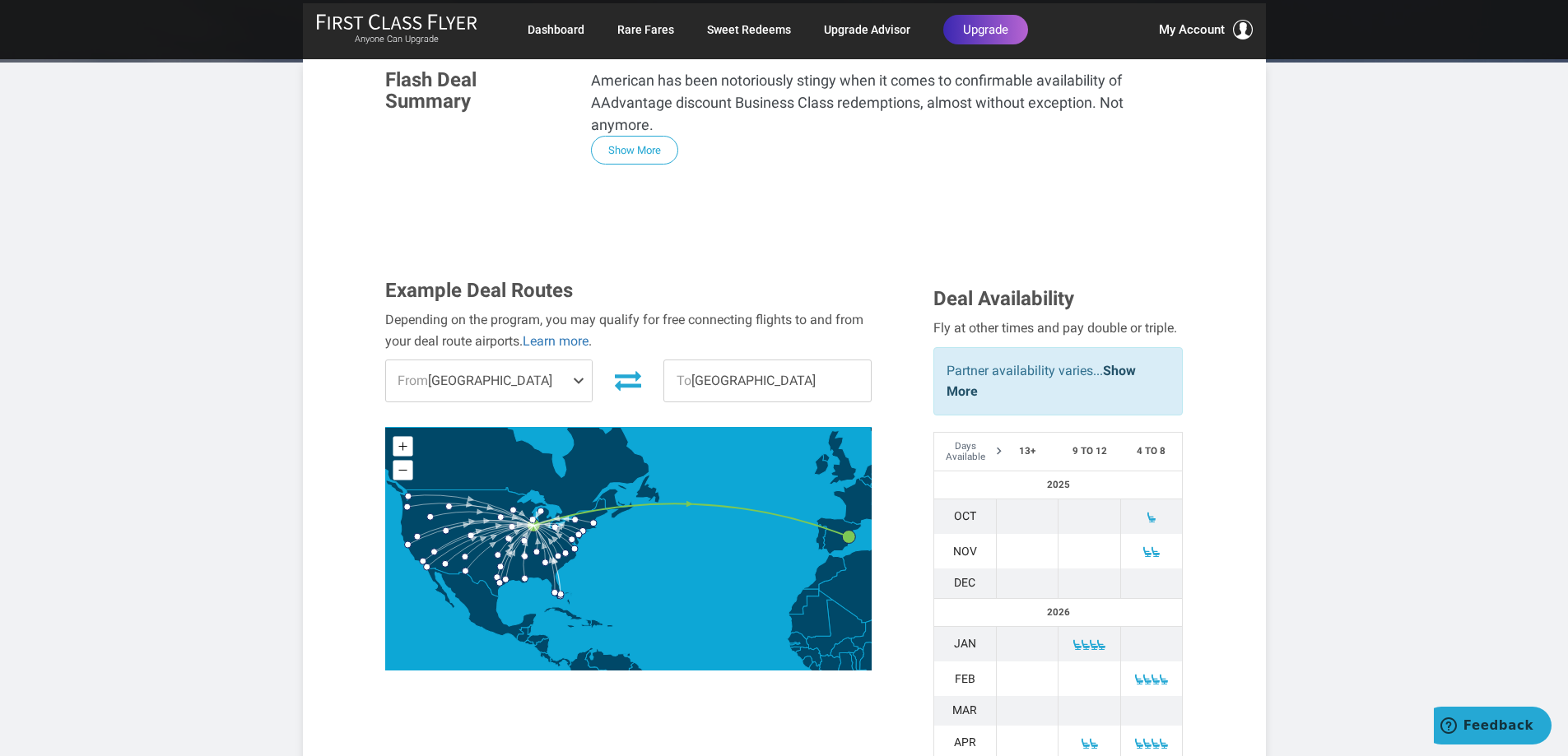
scroll to position [329, 0]
click at [583, 360] on span at bounding box center [582, 379] width 20 height 41
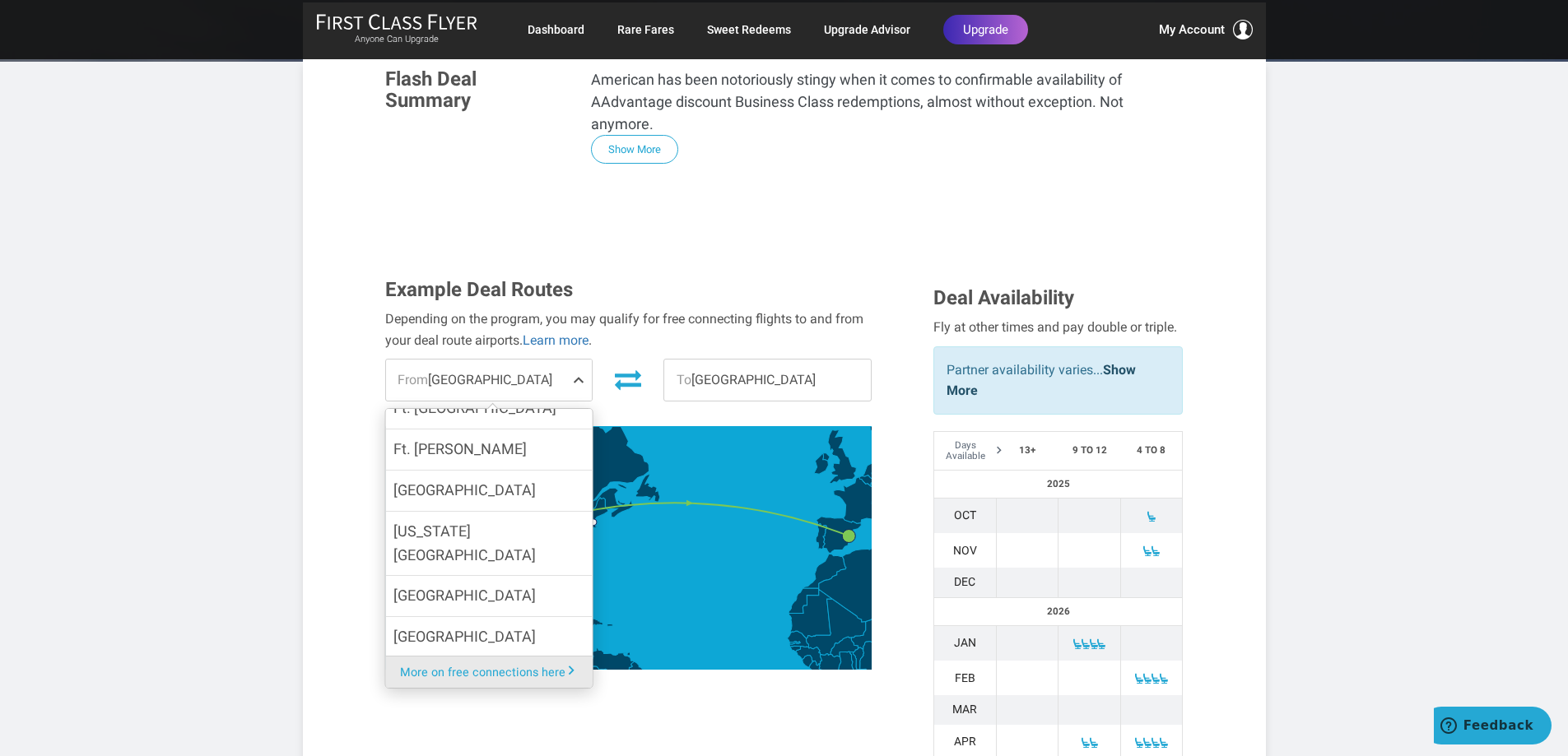
scroll to position [658, 0]
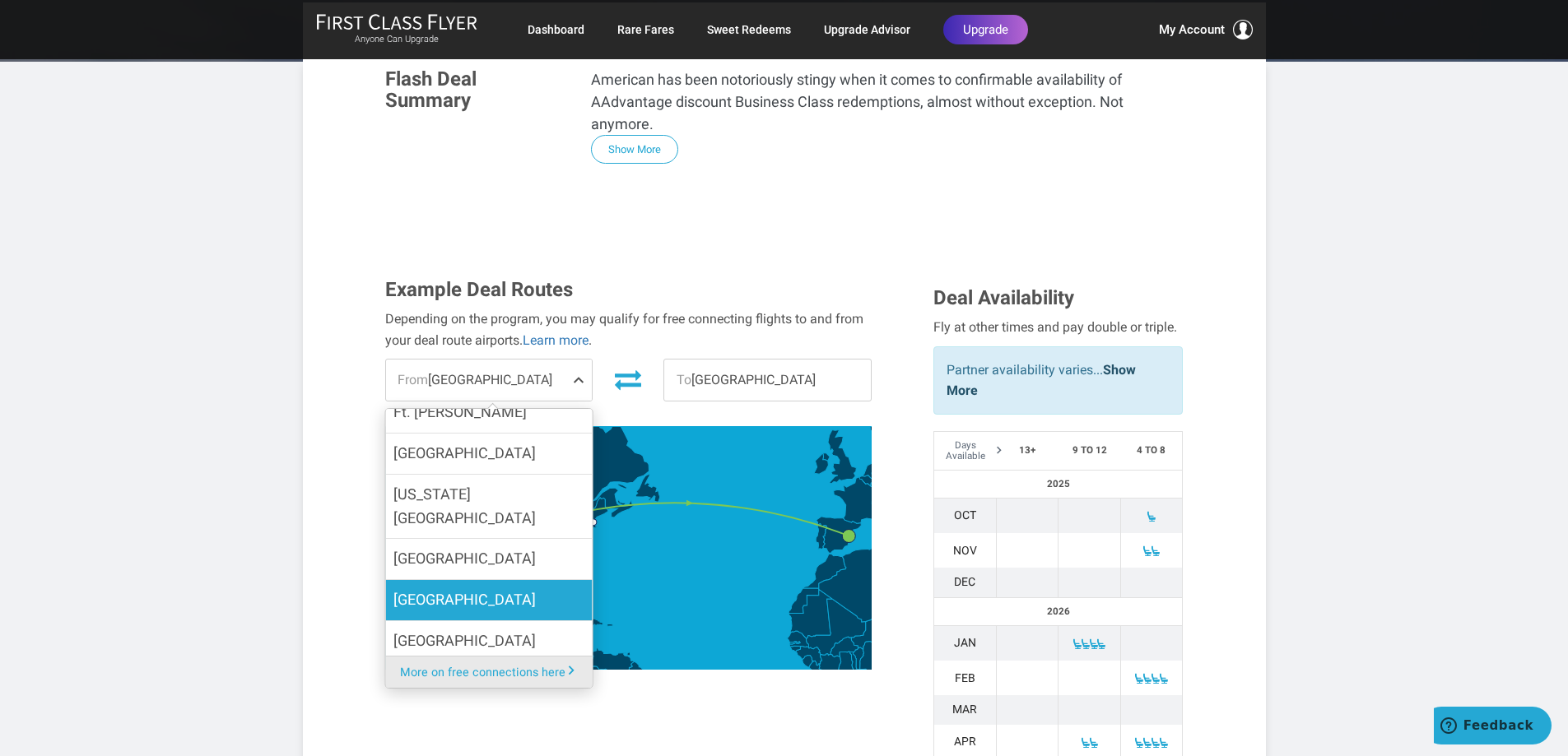
click at [485, 580] on label "Los Angeles" at bounding box center [489, 599] width 207 height 40
click at [0, 0] on input "Los Angeles" at bounding box center [0, 0] width 0 height 0
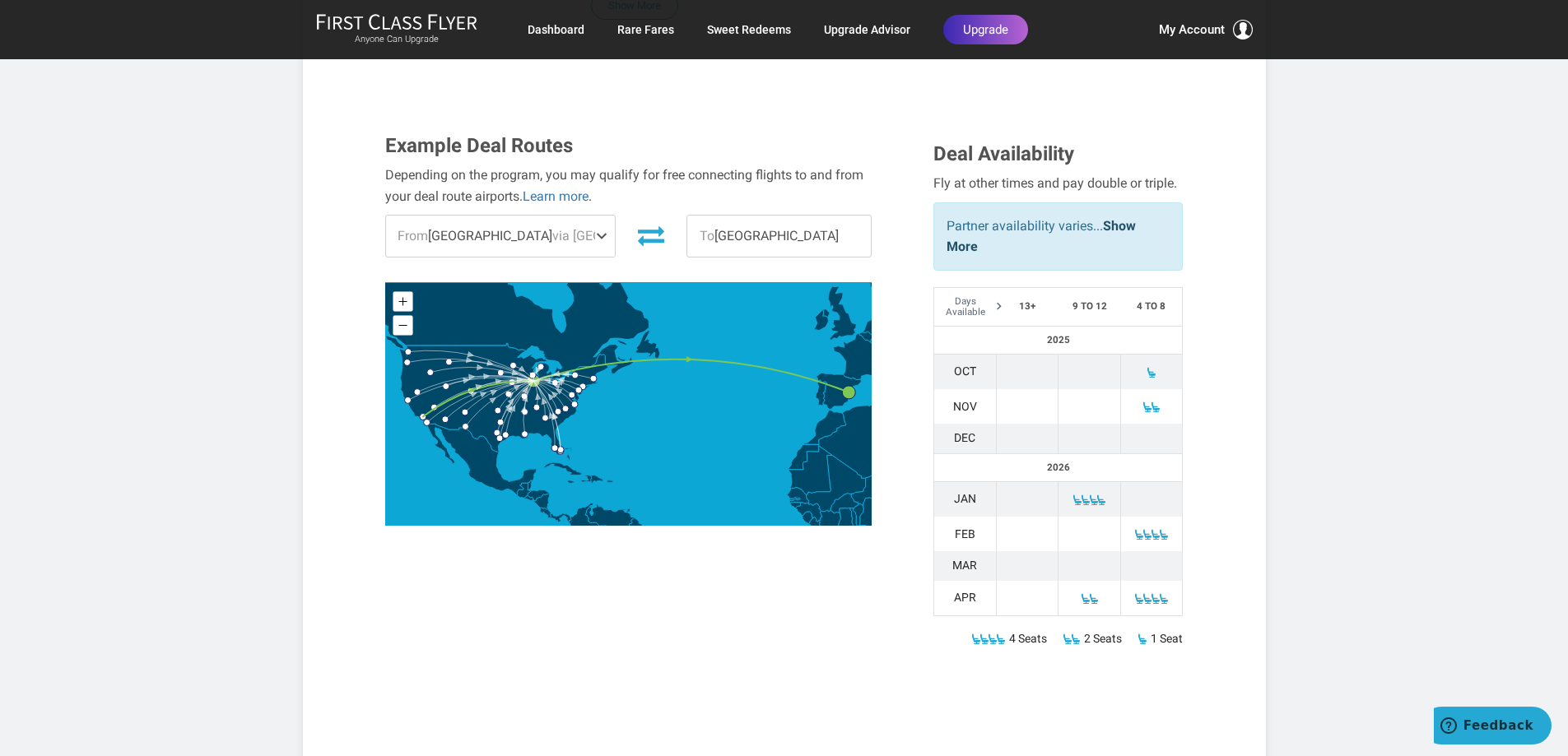
scroll to position [493, 0]
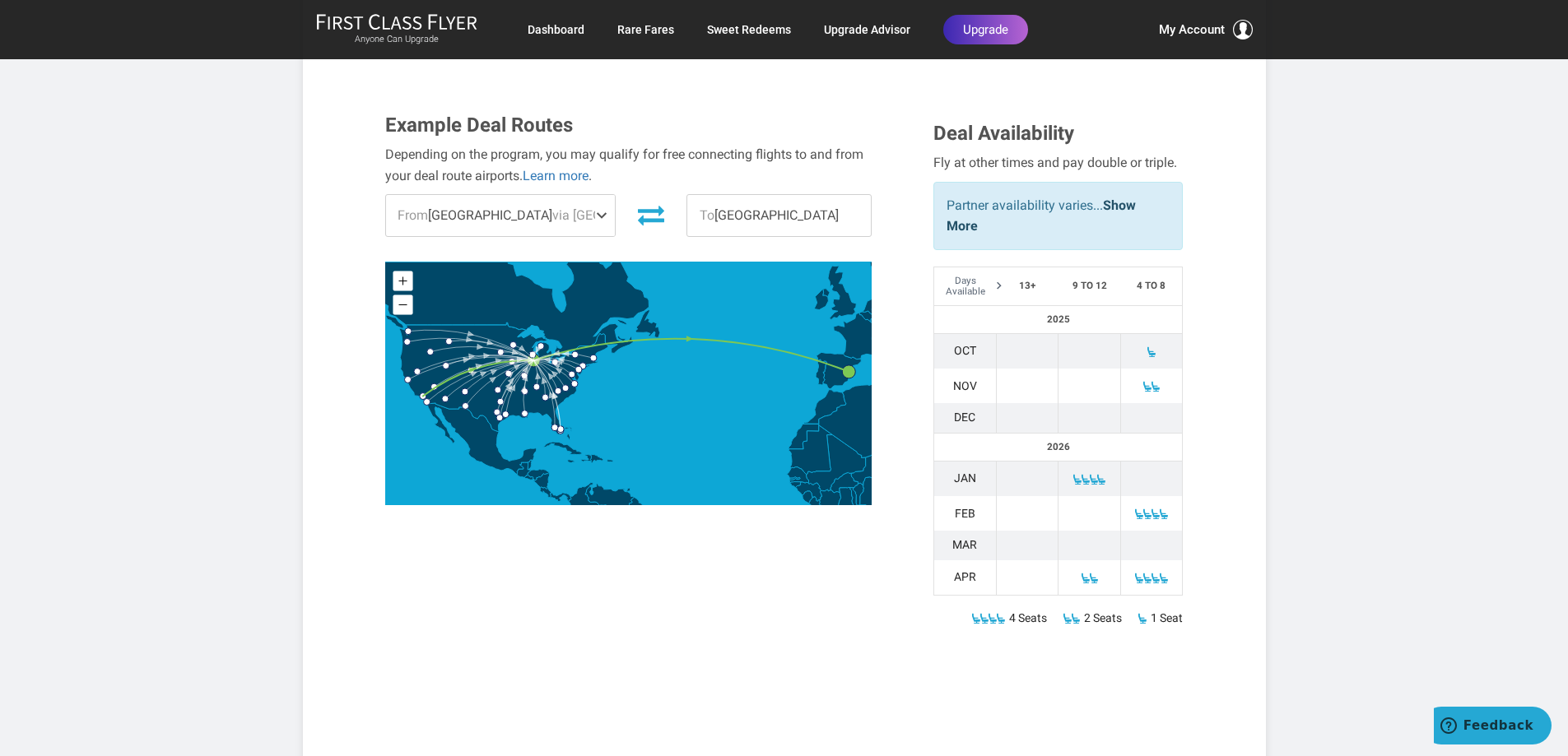
click at [1111, 561] on td at bounding box center [1090, 578] width 63 height 35
click at [1158, 573] on span at bounding box center [1164, 579] width 11 height 11
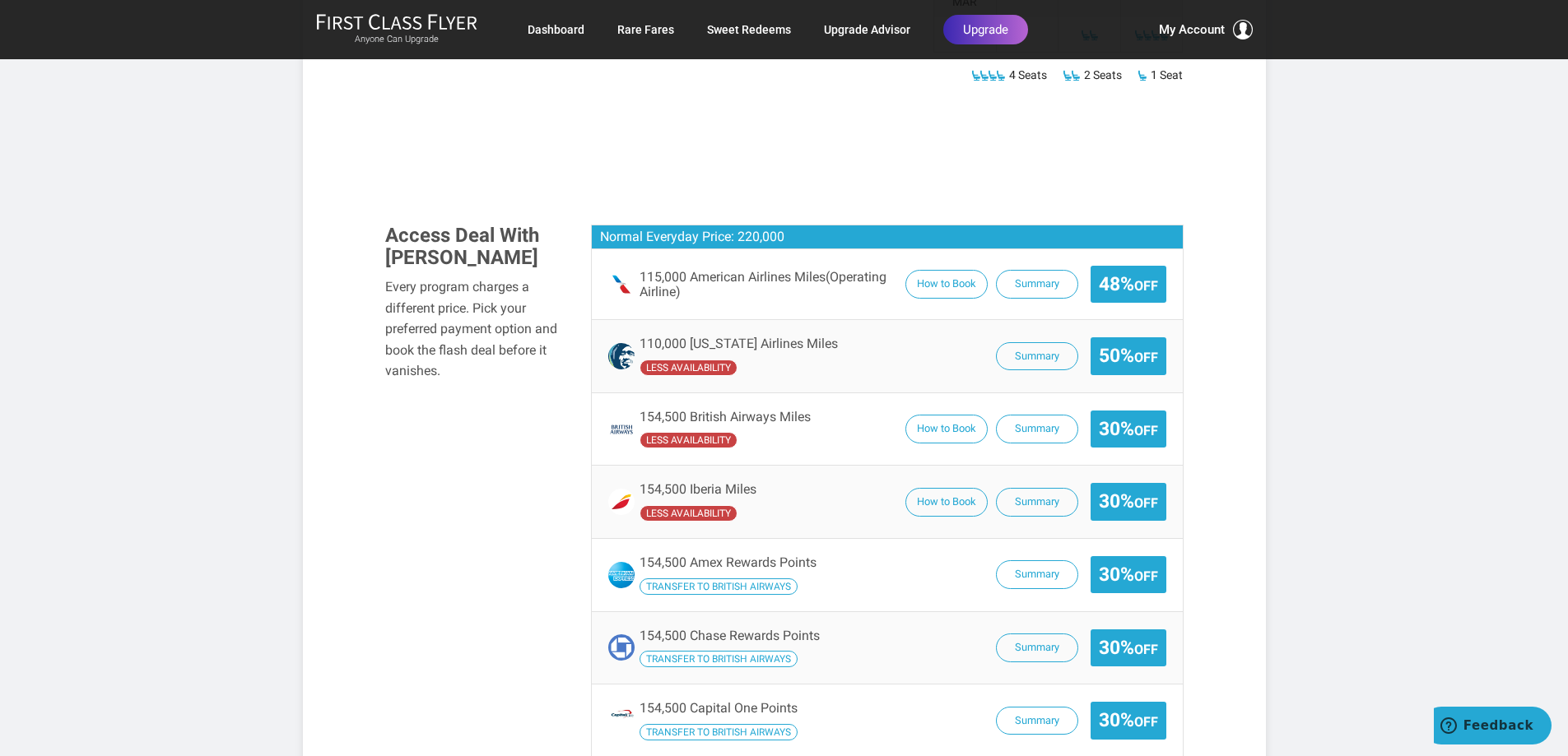
scroll to position [1069, 0]
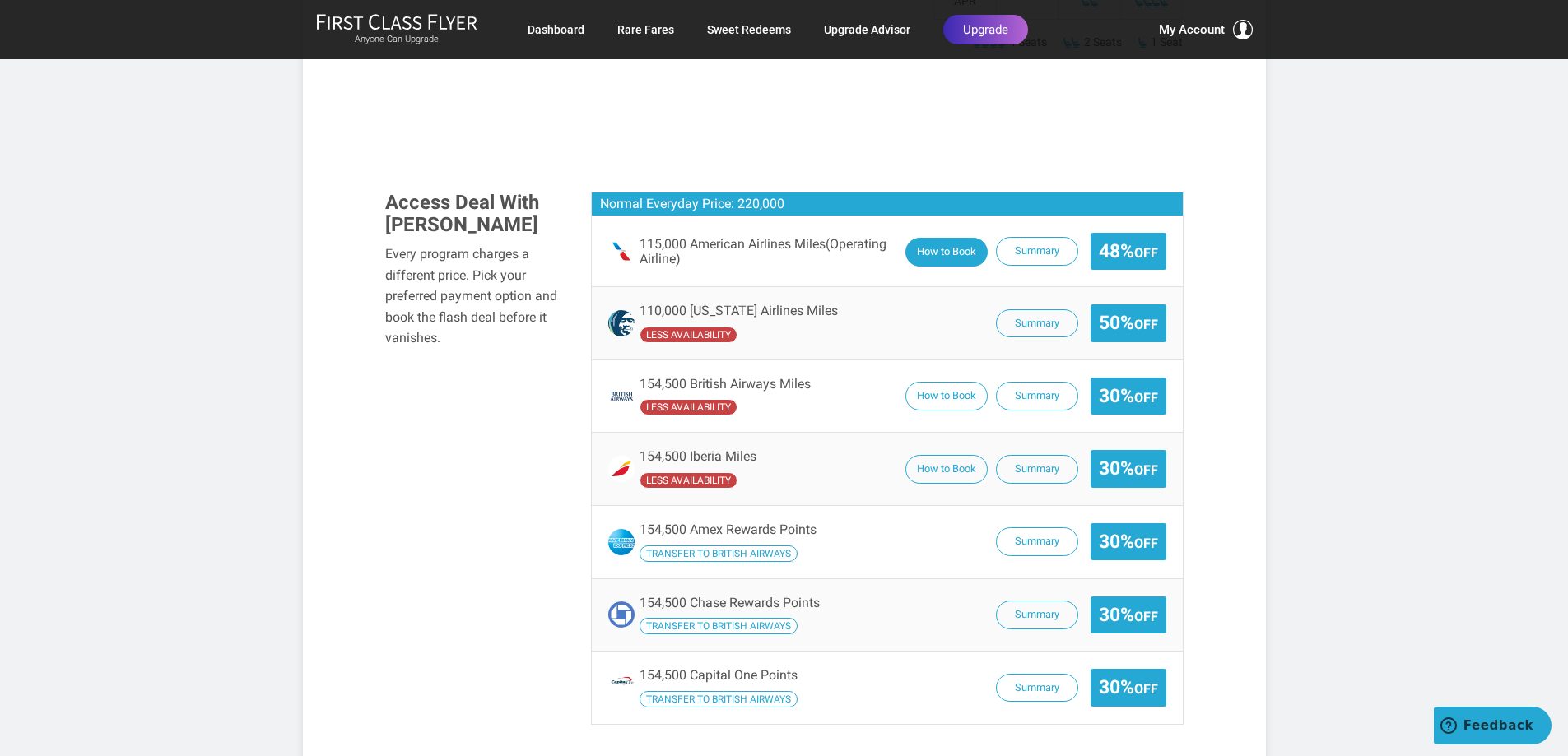
click at [955, 238] on button "How to Book" at bounding box center [946, 252] width 83 height 28
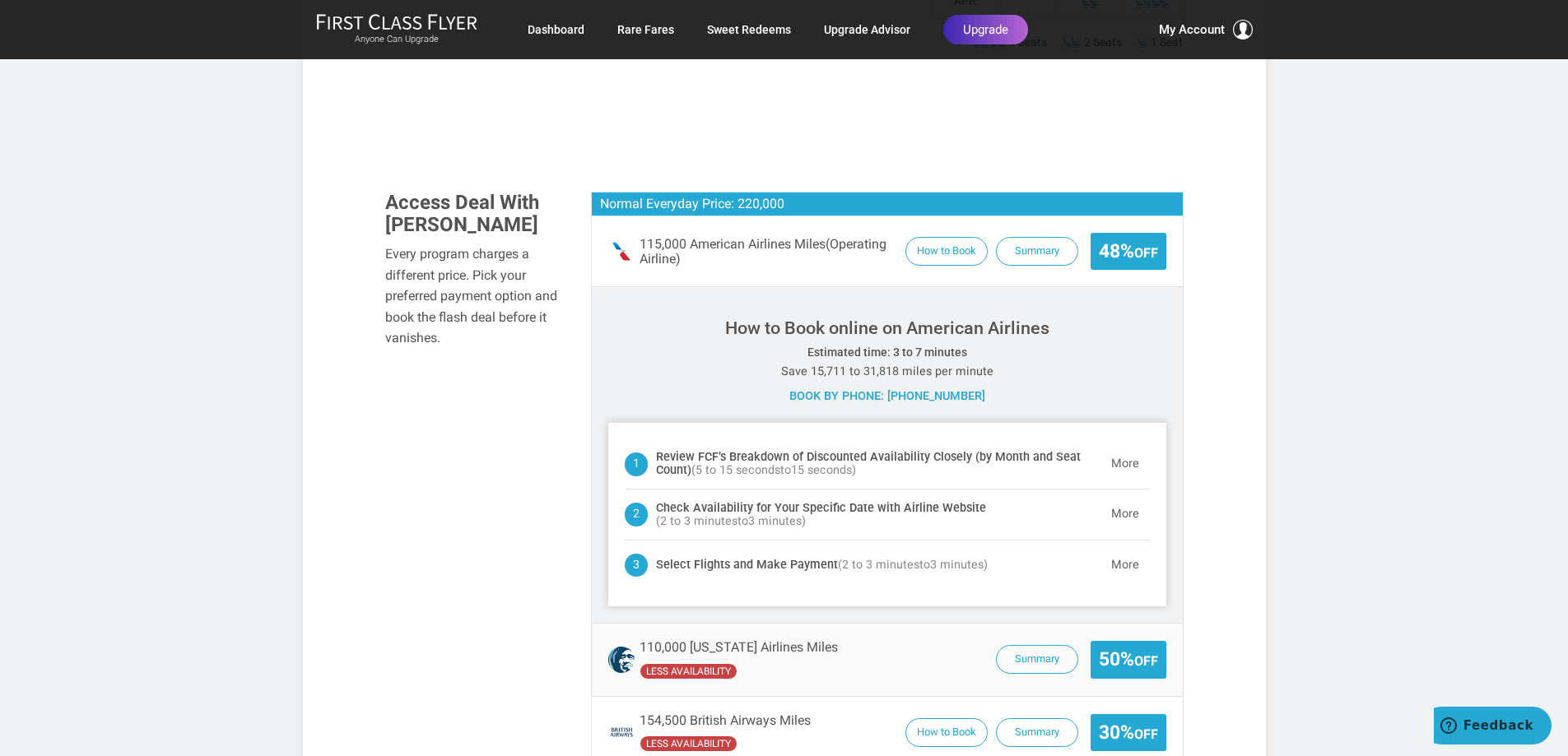
click at [1114, 232] on span "48% Off" at bounding box center [1129, 250] width 76 height 37
click at [1509, 344] on article "115K AA Miles R/T + Low-taxes > 4+ Seats > Biz Class from Chicago to Valencia S…" at bounding box center [784, 439] width 1568 height 3016
click at [1129, 241] on span "48% Off" at bounding box center [1129, 251] width 59 height 21
click at [1019, 238] on button "Summary" at bounding box center [1036, 252] width 83 height 28
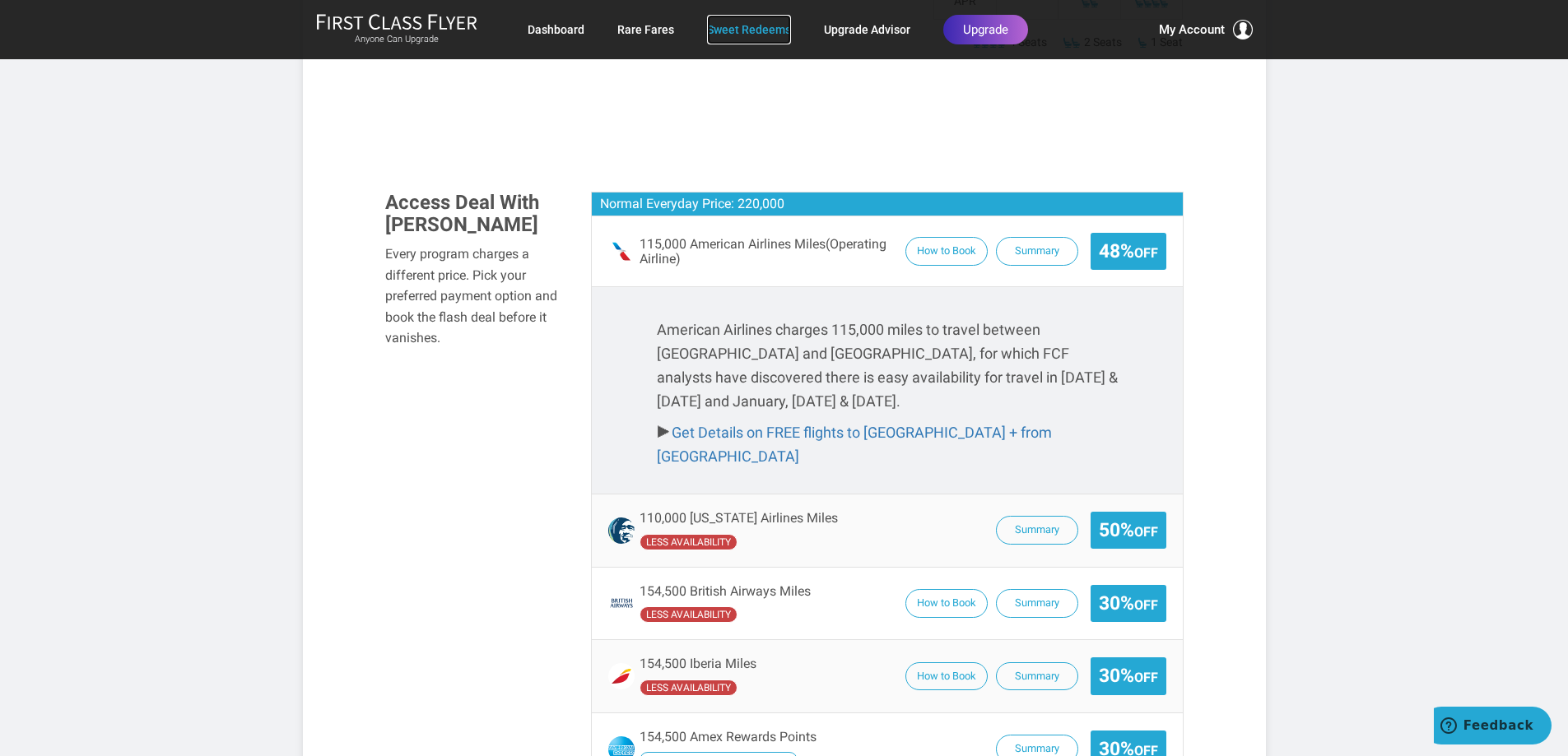
click at [735, 34] on link "Sweet Redeems" at bounding box center [749, 29] width 84 height 29
